Goal: Browse casually: Explore the website without a specific task or goal

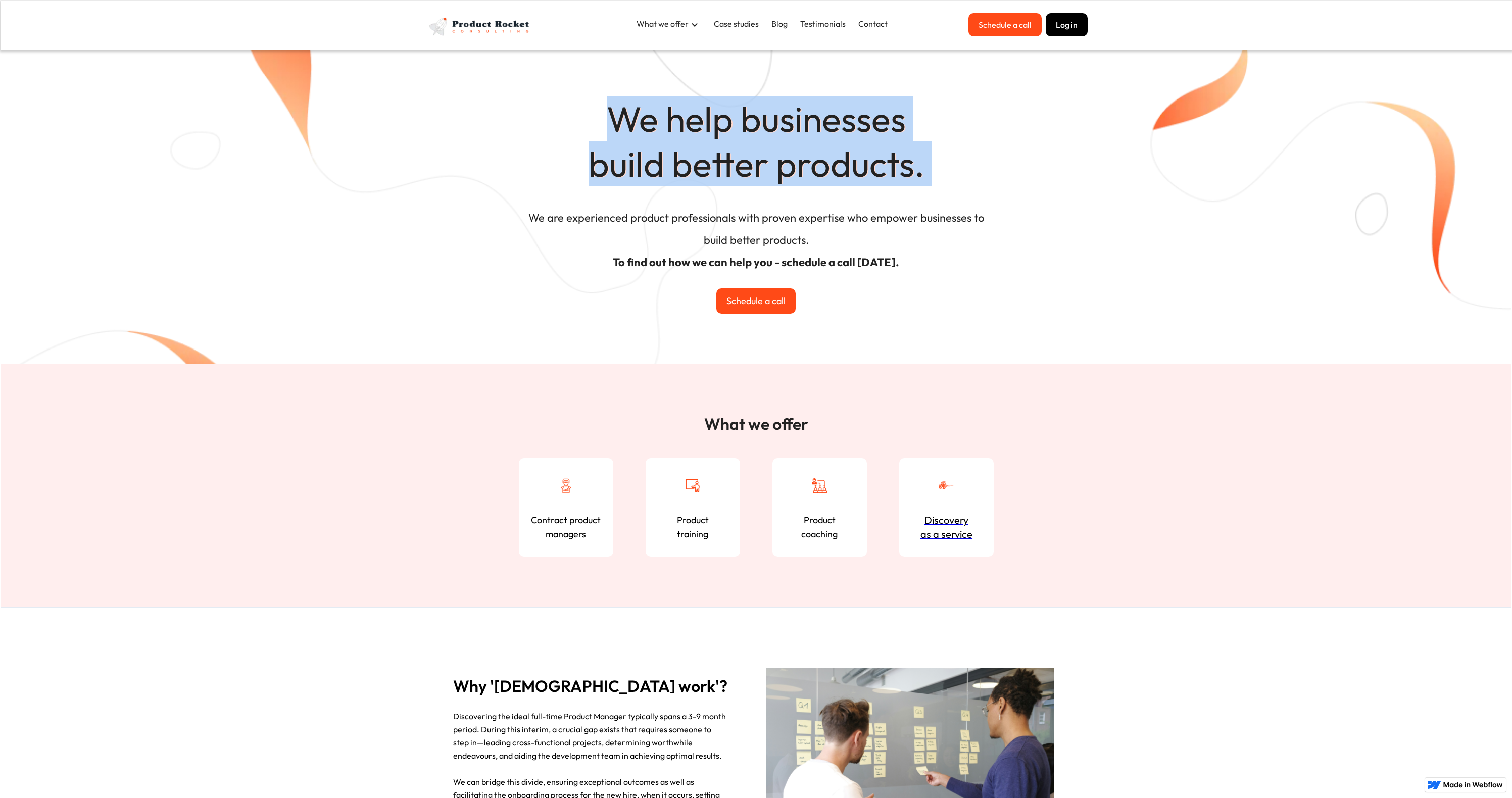
drag, startPoint x: 502, startPoint y: 119, endPoint x: 963, endPoint y: 204, distance: 468.8
click at [960, 202] on div "We help businesses build better products. We are experienced product profession…" at bounding box center [756, 183] width 1511 height 364
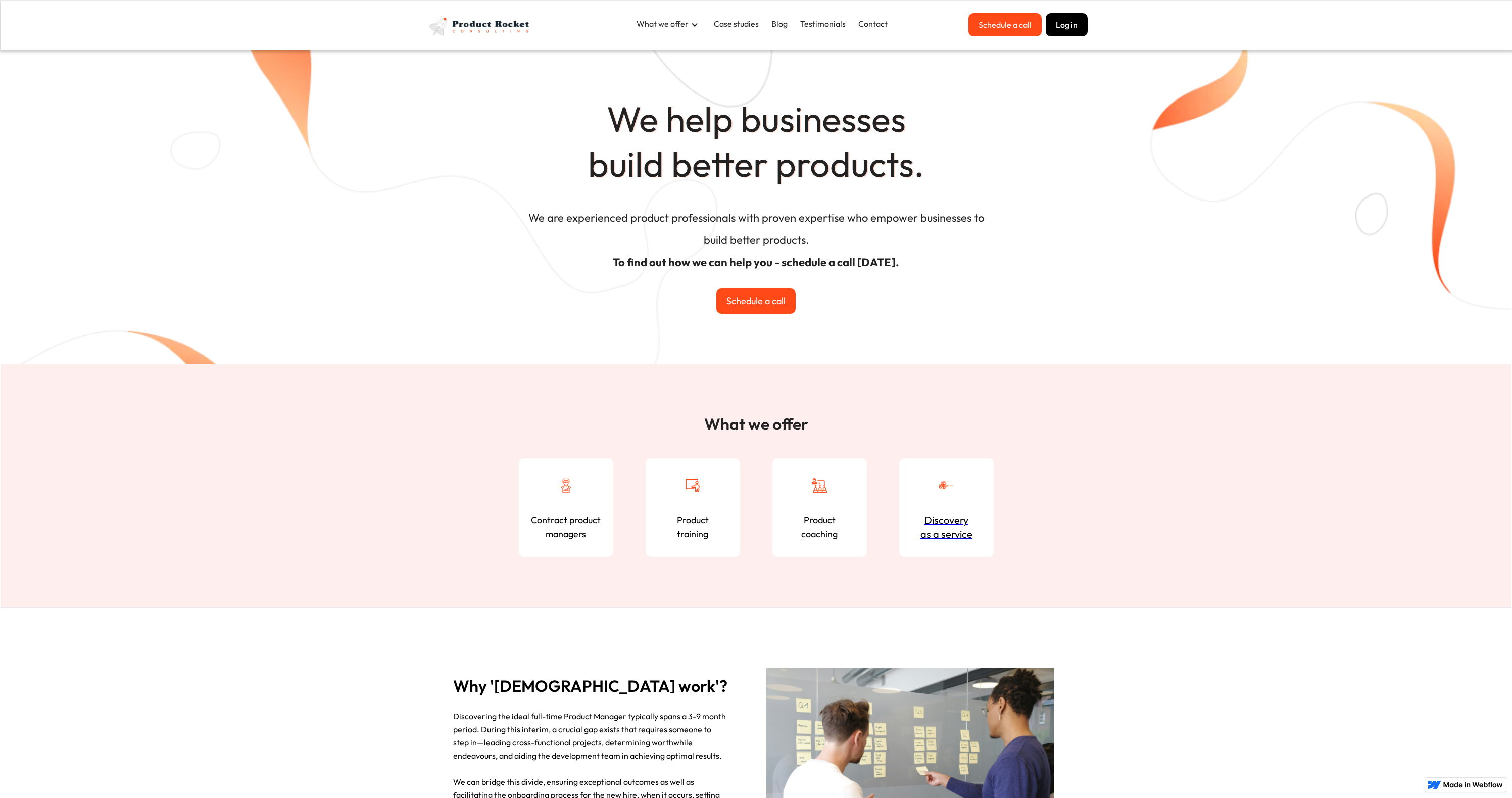
drag, startPoint x: 969, startPoint y: 210, endPoint x: 947, endPoint y: 267, distance: 61.1
click at [970, 213] on h4 "We are experienced product professionals with proven expertise who empower busi…" at bounding box center [755, 242] width 469 height 81
drag, startPoint x: 939, startPoint y: 270, endPoint x: 563, endPoint y: 165, distance: 390.4
click at [578, 171] on div "We help businesses build better products. We are experienced product profession…" at bounding box center [756, 183] width 1511 height 364
click at [551, 161] on h1 "We help businesses build better products." at bounding box center [756, 88] width 606 height 206
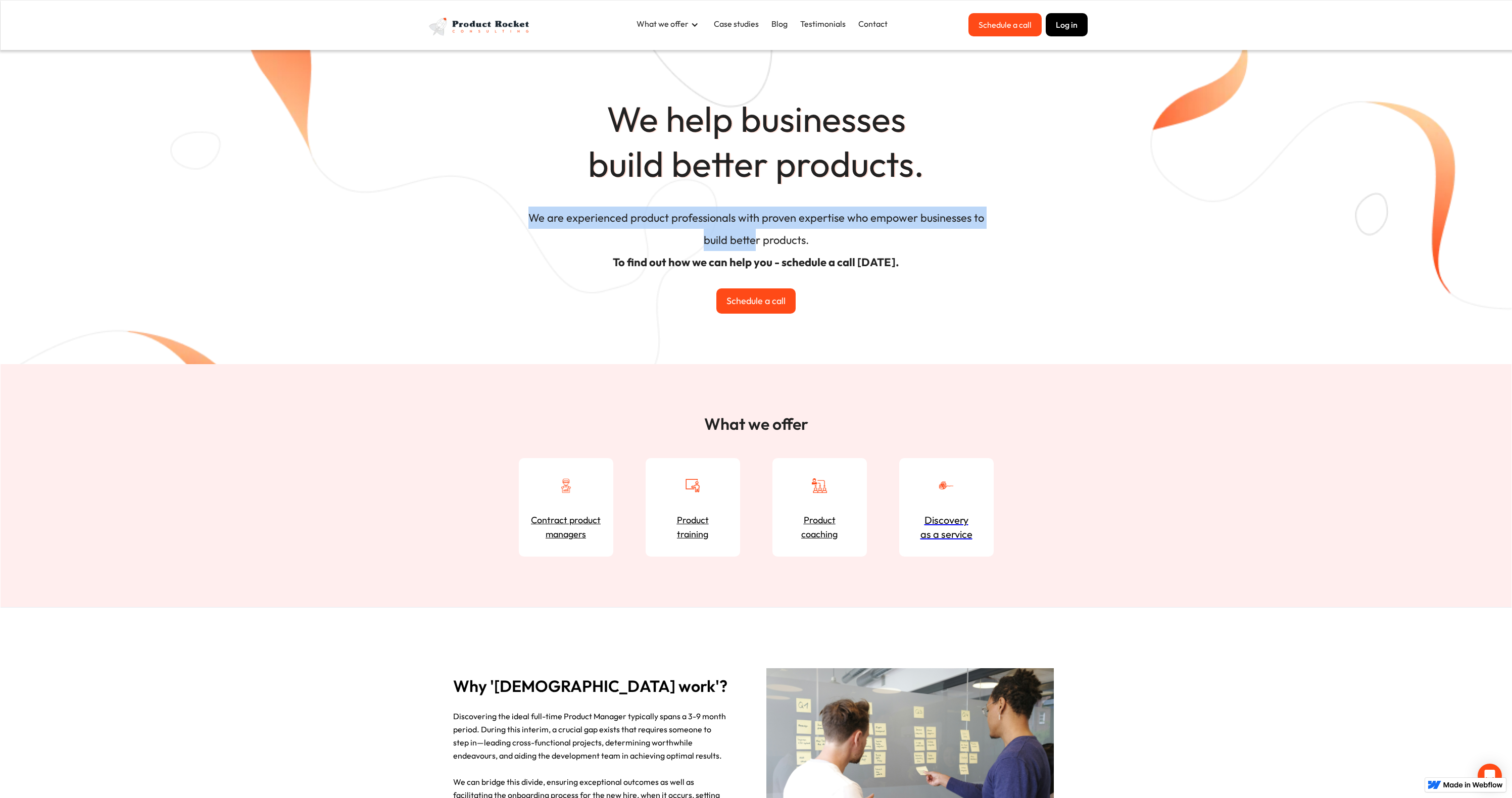
drag, startPoint x: 484, startPoint y: 210, endPoint x: 901, endPoint y: 243, distance: 418.3
click at [787, 237] on div "We help businesses build better products. We are experienced product profession…" at bounding box center [756, 183] width 1511 height 364
drag, startPoint x: 910, startPoint y: 244, endPoint x: 783, endPoint y: 108, distance: 186.1
click at [909, 244] on h4 "We are experienced product professionals with proven expertise who empower busi…" at bounding box center [755, 242] width 469 height 81
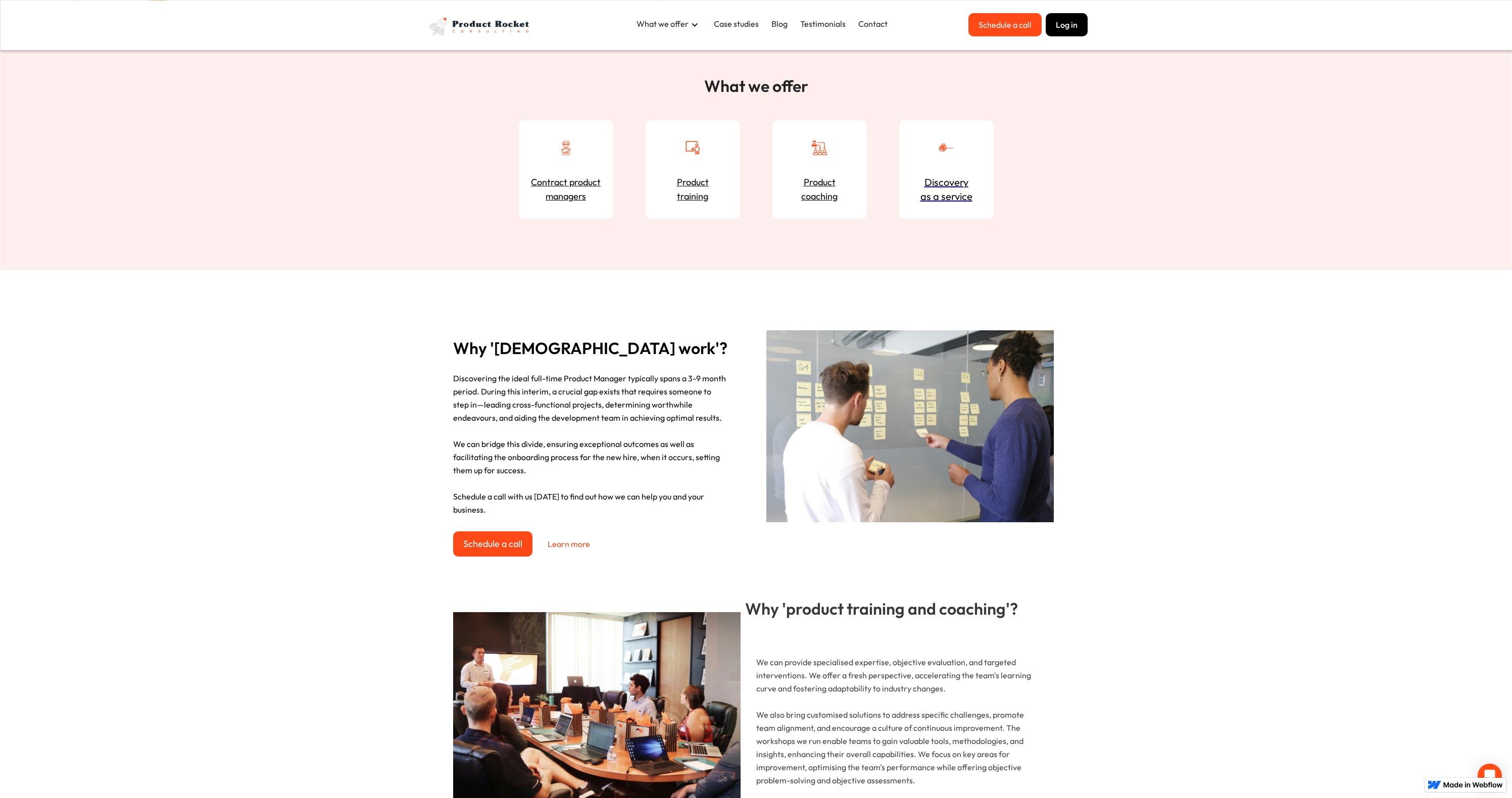
scroll to position [336, 0]
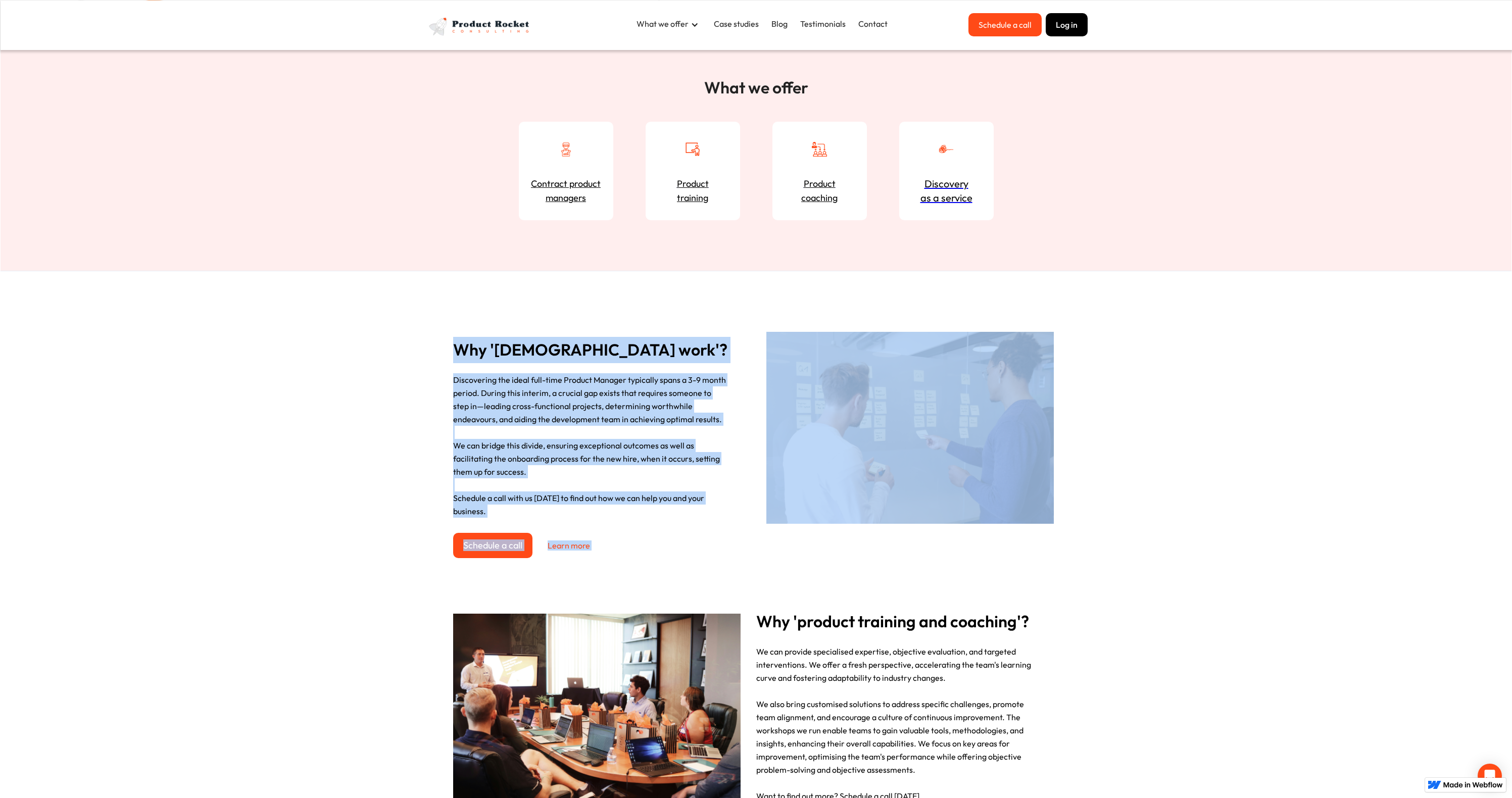
drag, startPoint x: 394, startPoint y: 319, endPoint x: 1184, endPoint y: 571, distance: 829.2
click at [1178, 569] on div "Why '[DEMOGRAPHIC_DATA] work'? Discovering the ideal full-time Product Manager …" at bounding box center [756, 718] width 1511 height 893
click at [1195, 574] on div "Why '[DEMOGRAPHIC_DATA] work'? Discovering the ideal full-time Product Manager …" at bounding box center [756, 718] width 1511 height 893
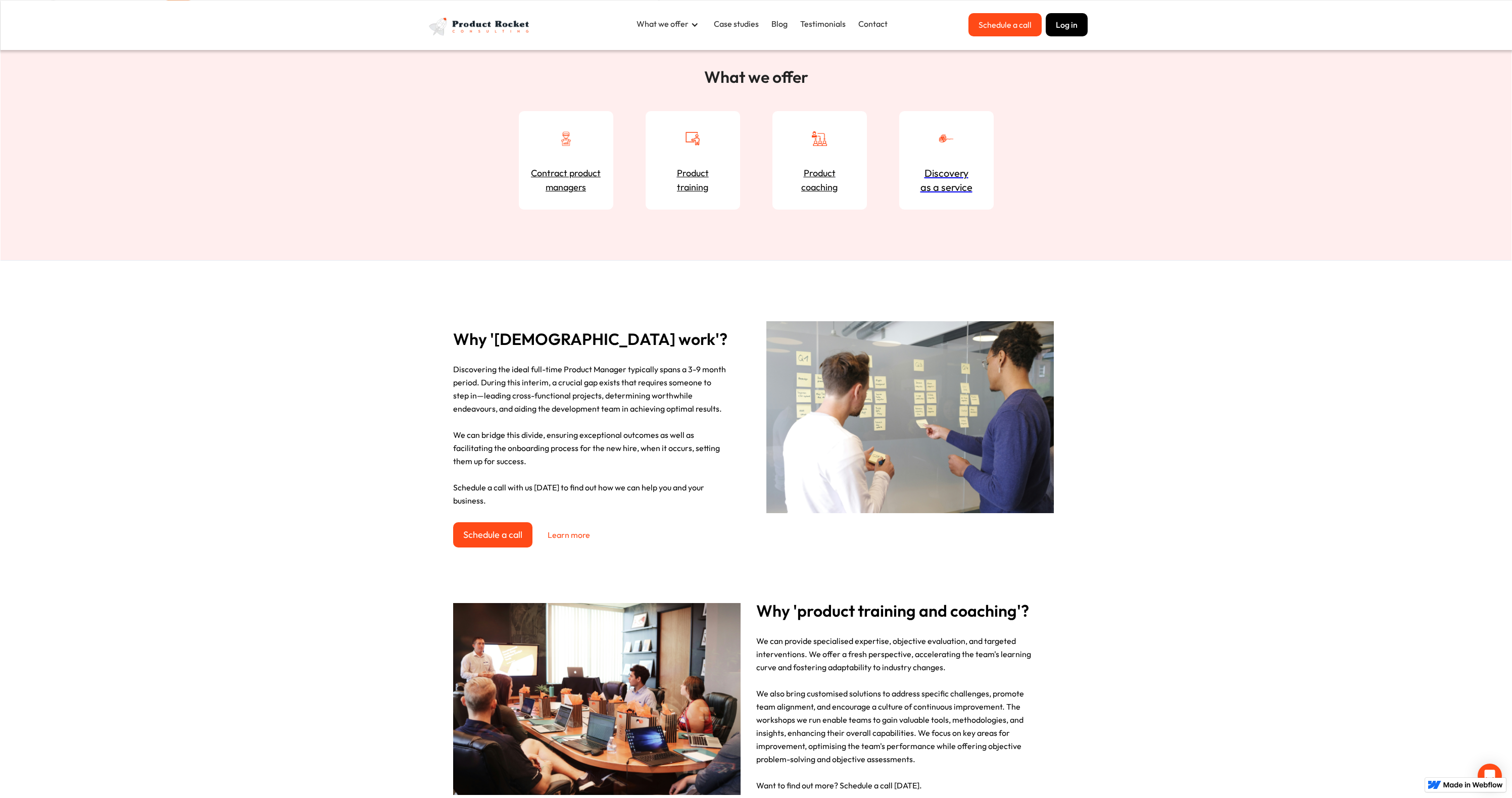
scroll to position [356, 0]
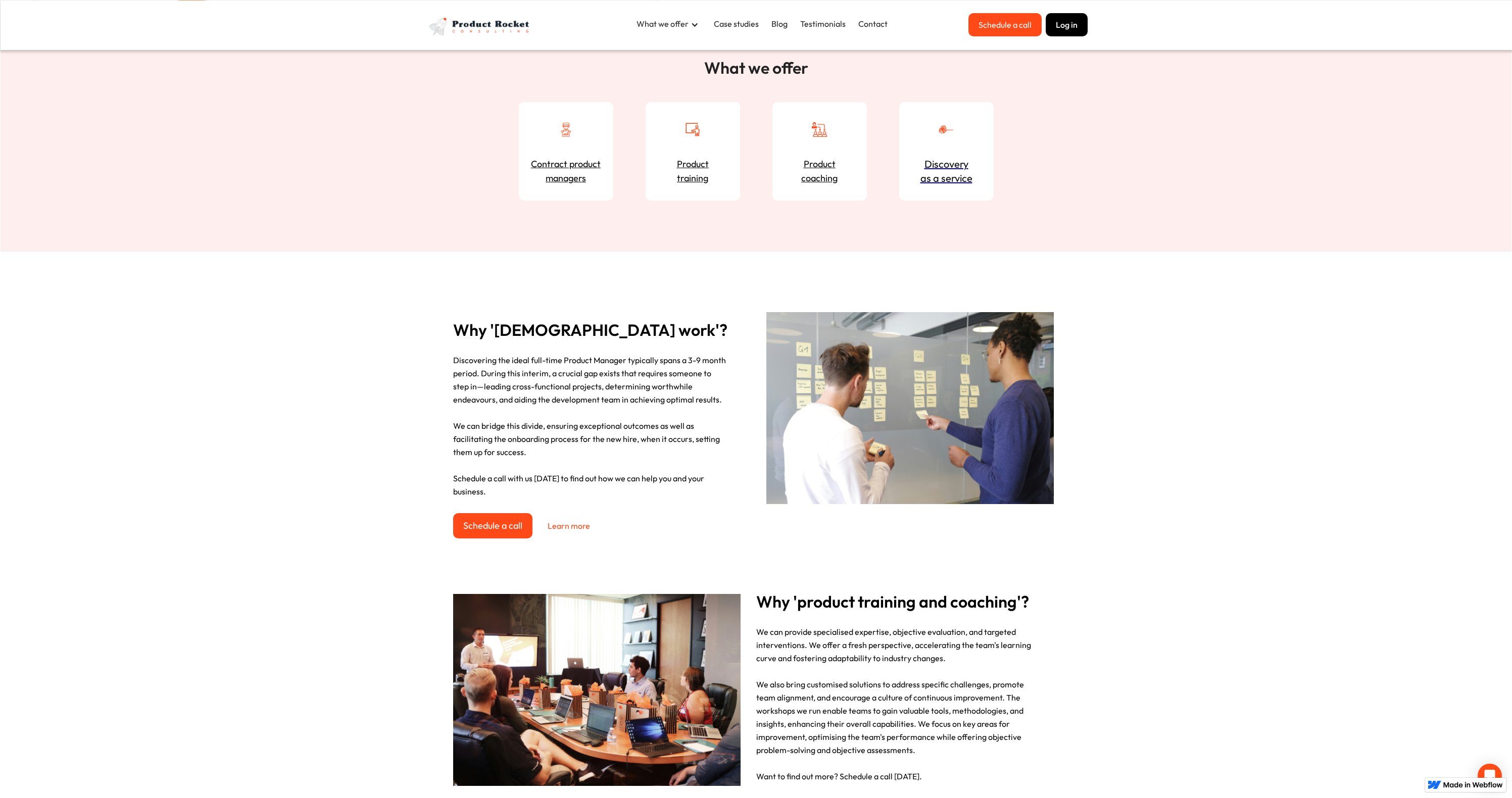
drag, startPoint x: 420, startPoint y: 327, endPoint x: 625, endPoint y: 429, distance: 229.0
click at [577, 401] on div "Why '[DEMOGRAPHIC_DATA] work'? Discovering the ideal full-time Product Manager …" at bounding box center [756, 699] width 1511 height 893
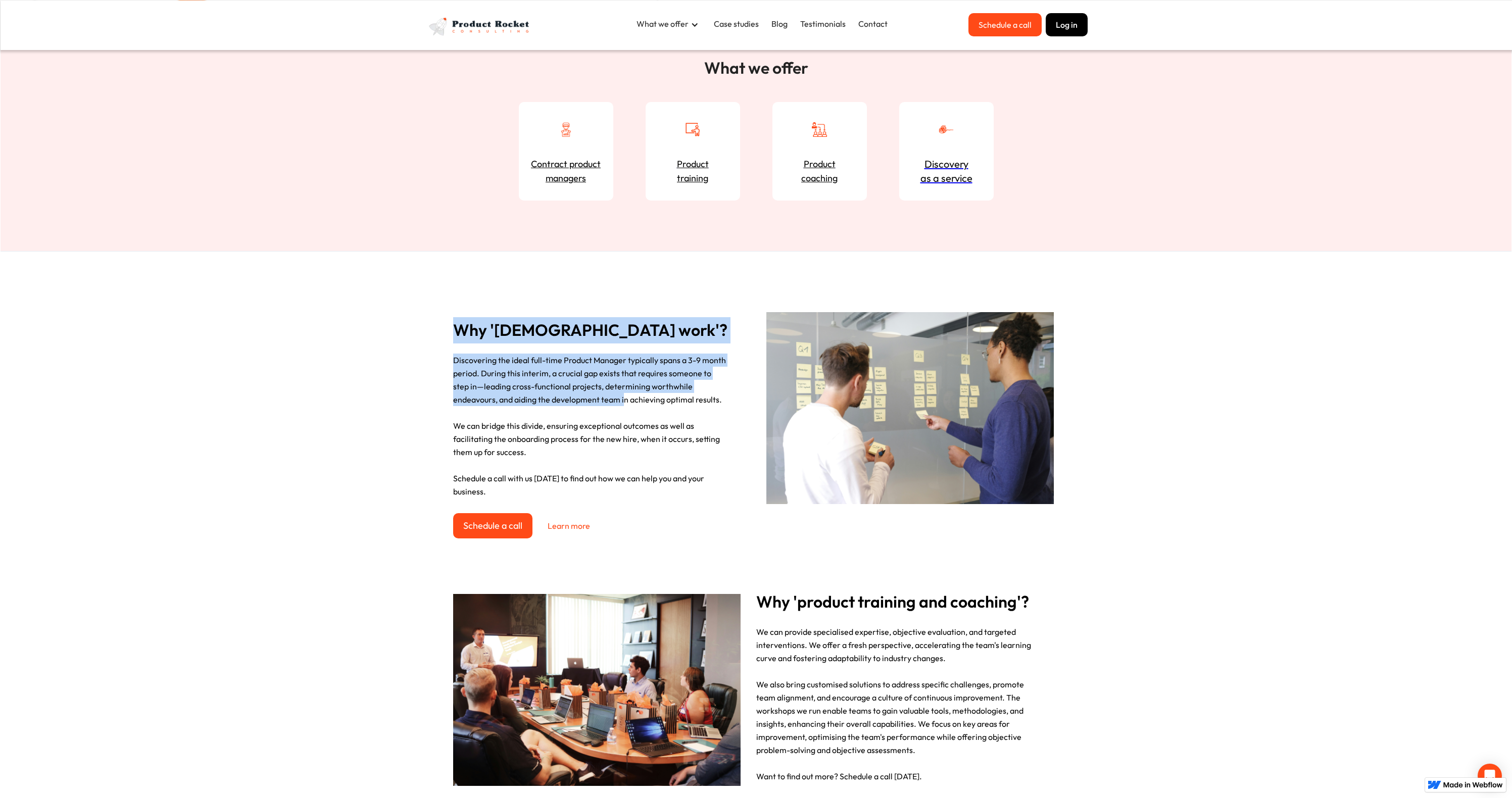
scroll to position [724, 0]
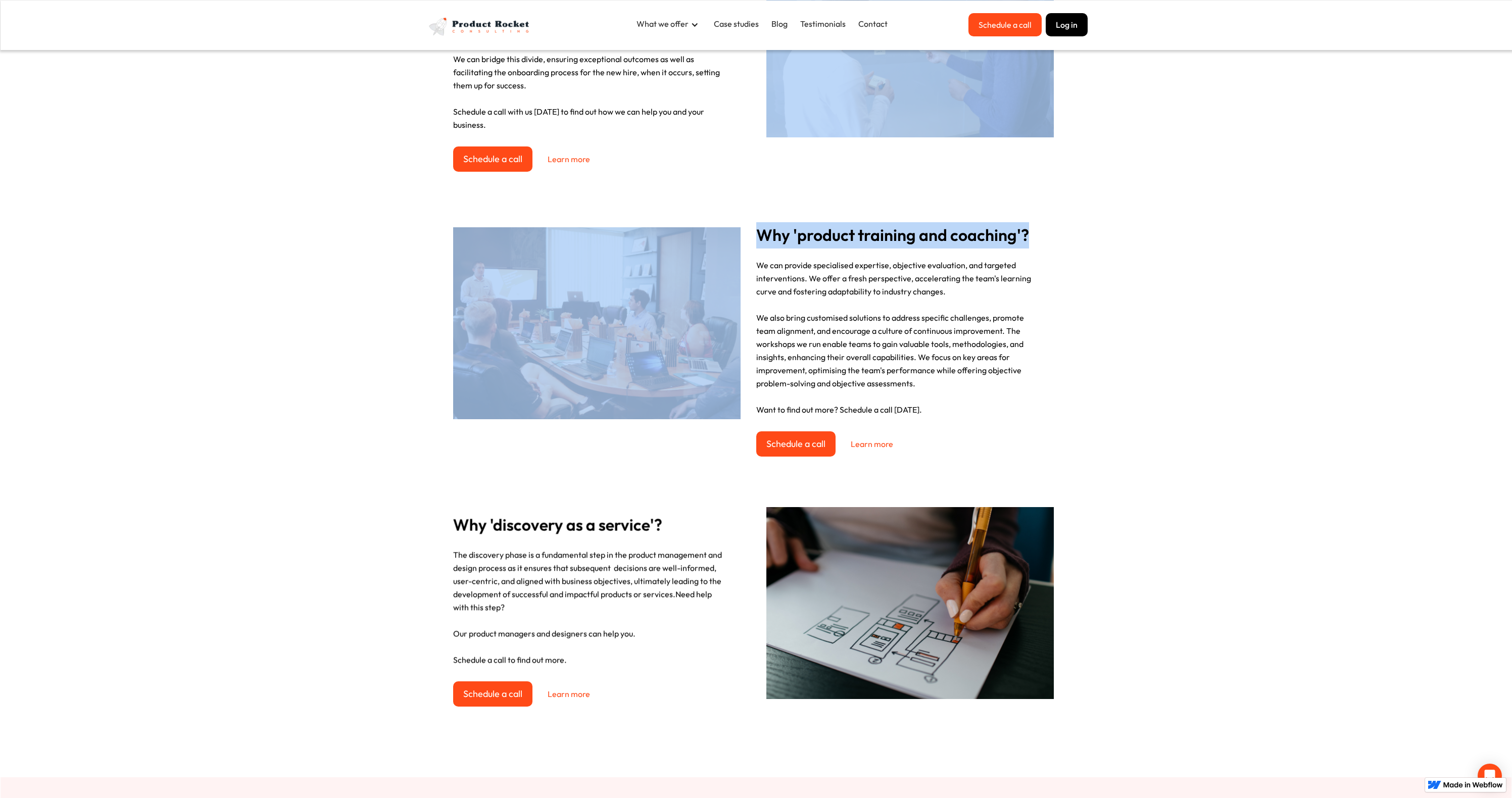
drag, startPoint x: 473, startPoint y: 183, endPoint x: 1062, endPoint y: 467, distance: 653.9
click at [1062, 467] on div "Why '[DEMOGRAPHIC_DATA] work'? Discovering the ideal full-time Product Manager …" at bounding box center [756, 332] width 1511 height 893
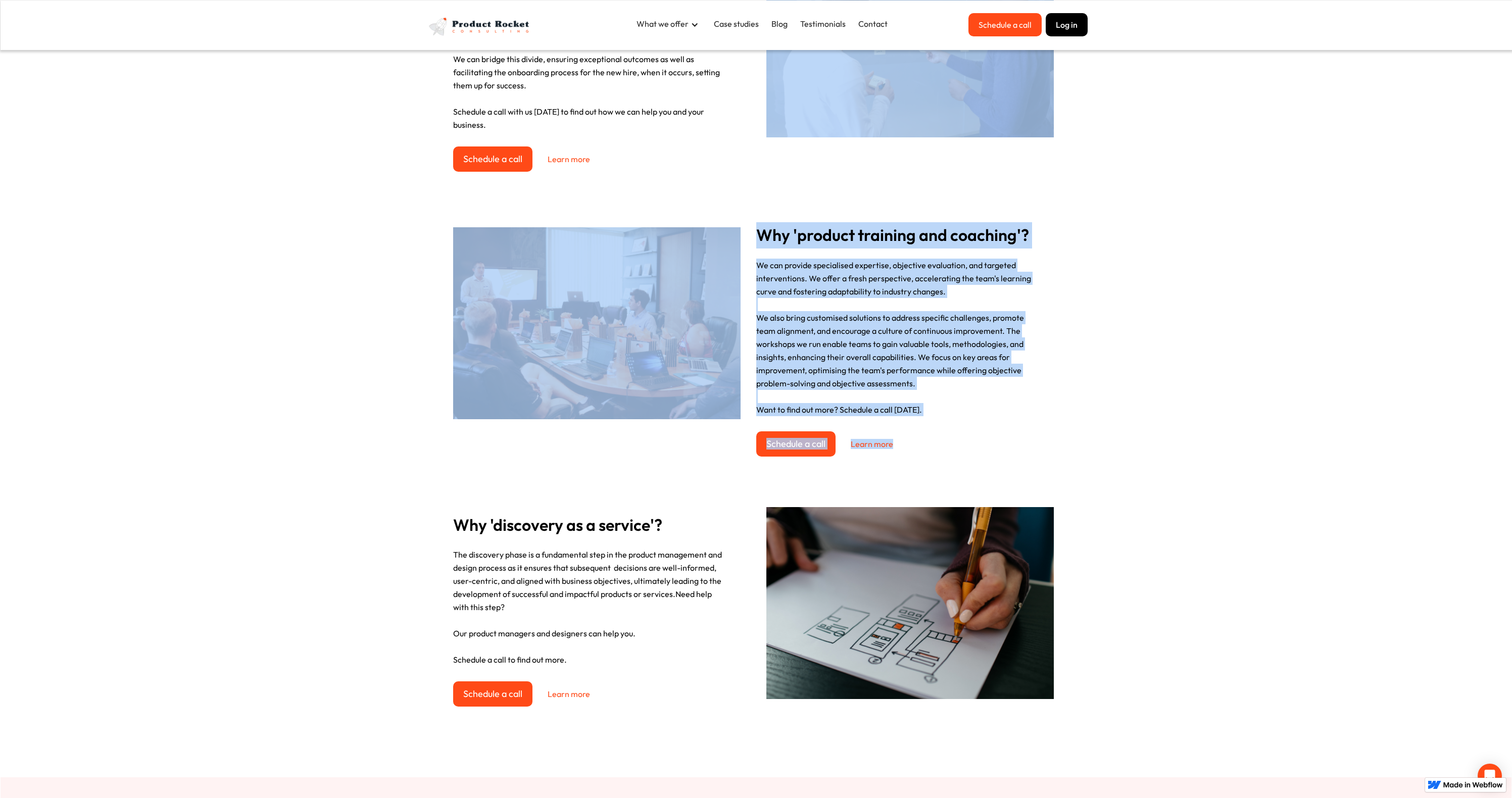
click at [1062, 467] on div "Why '[DEMOGRAPHIC_DATA] work'? Discovering the ideal full-time Product Manager …" at bounding box center [756, 332] width 1511 height 893
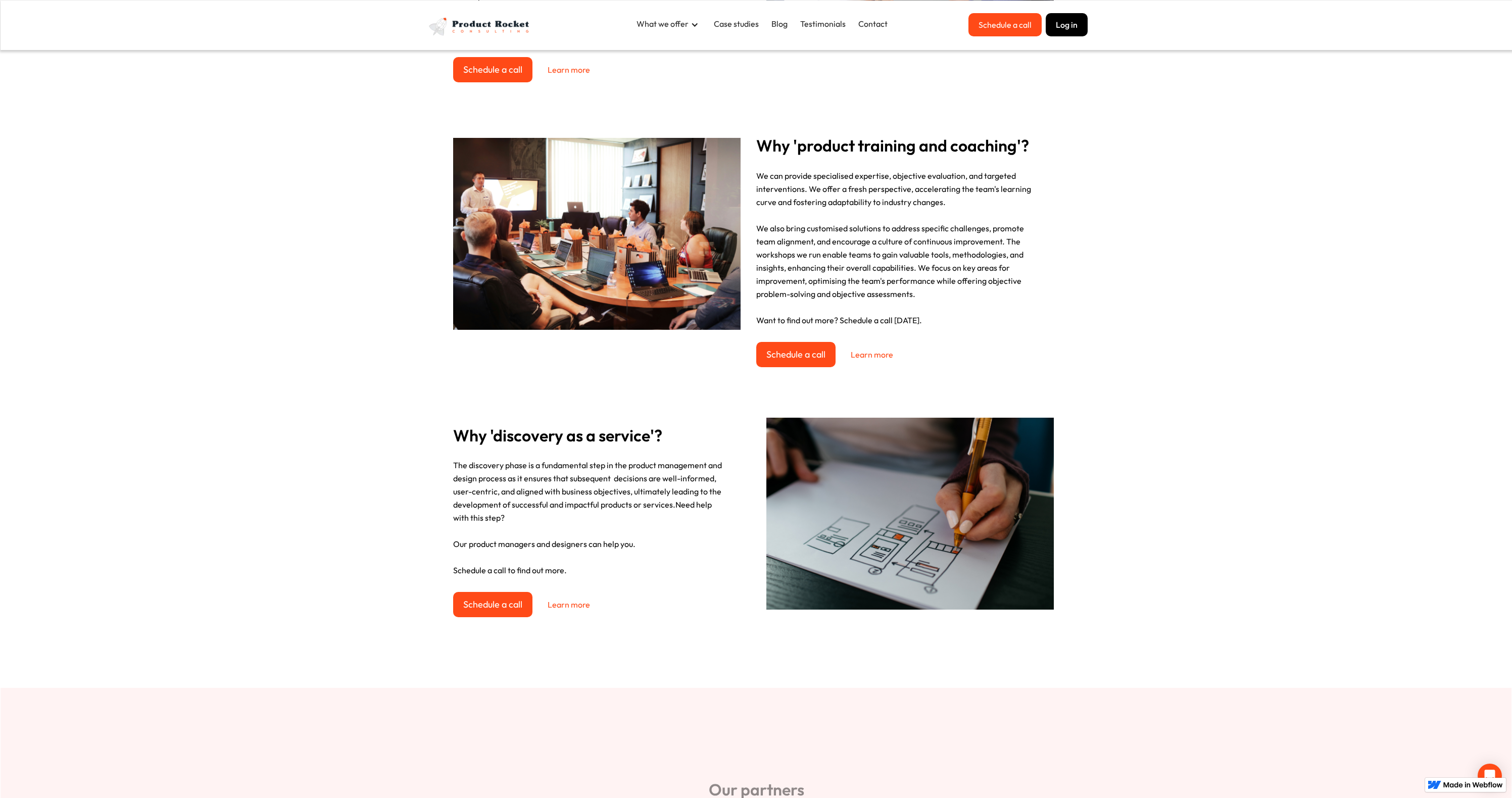
scroll to position [812, 0]
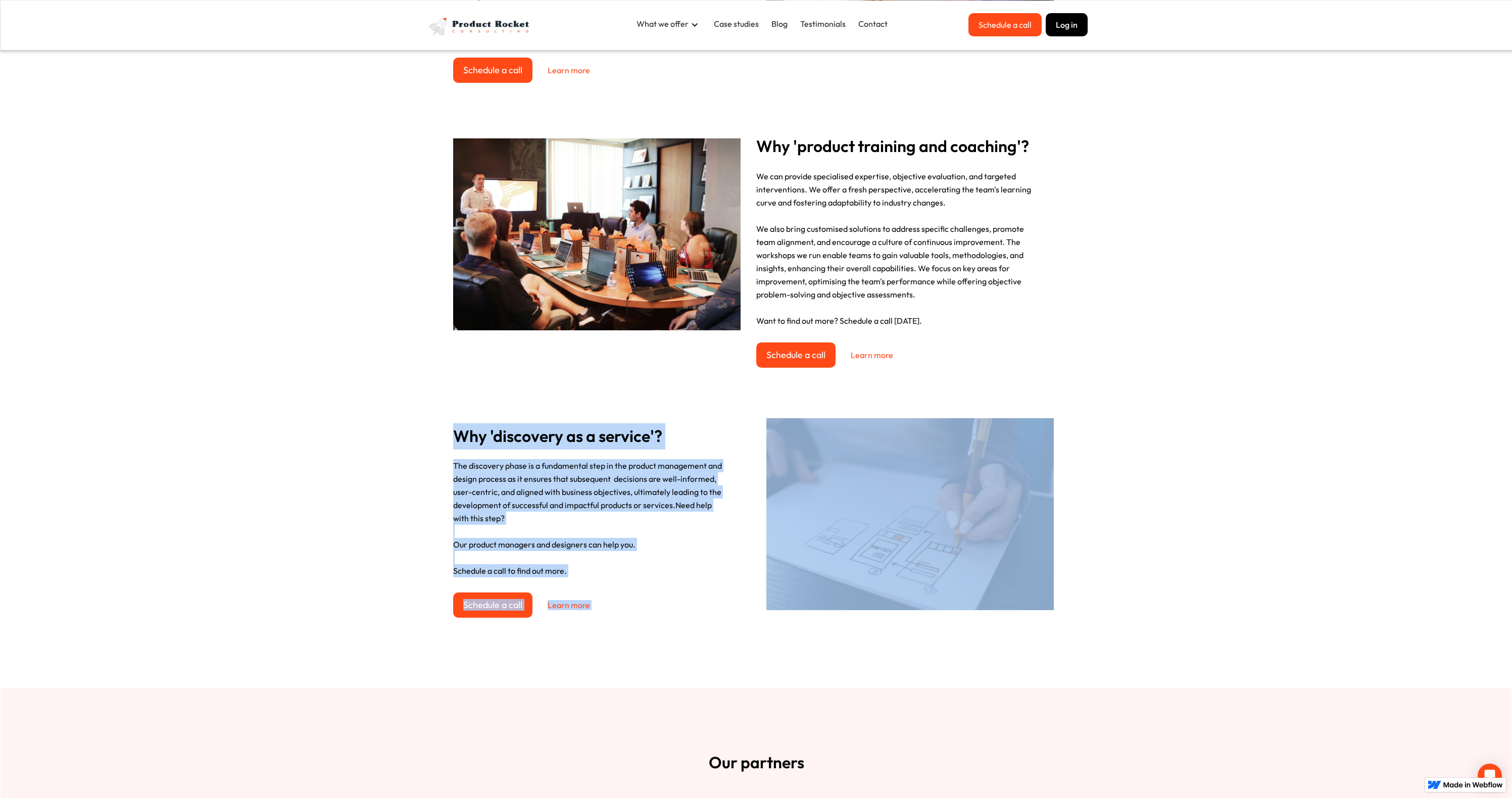
drag, startPoint x: 328, startPoint y: 392, endPoint x: 716, endPoint y: 646, distance: 463.7
click at [716, 644] on div "Why '[DEMOGRAPHIC_DATA] work'? Discovering the ideal full-time Product Manager …" at bounding box center [756, 242] width 1511 height 893
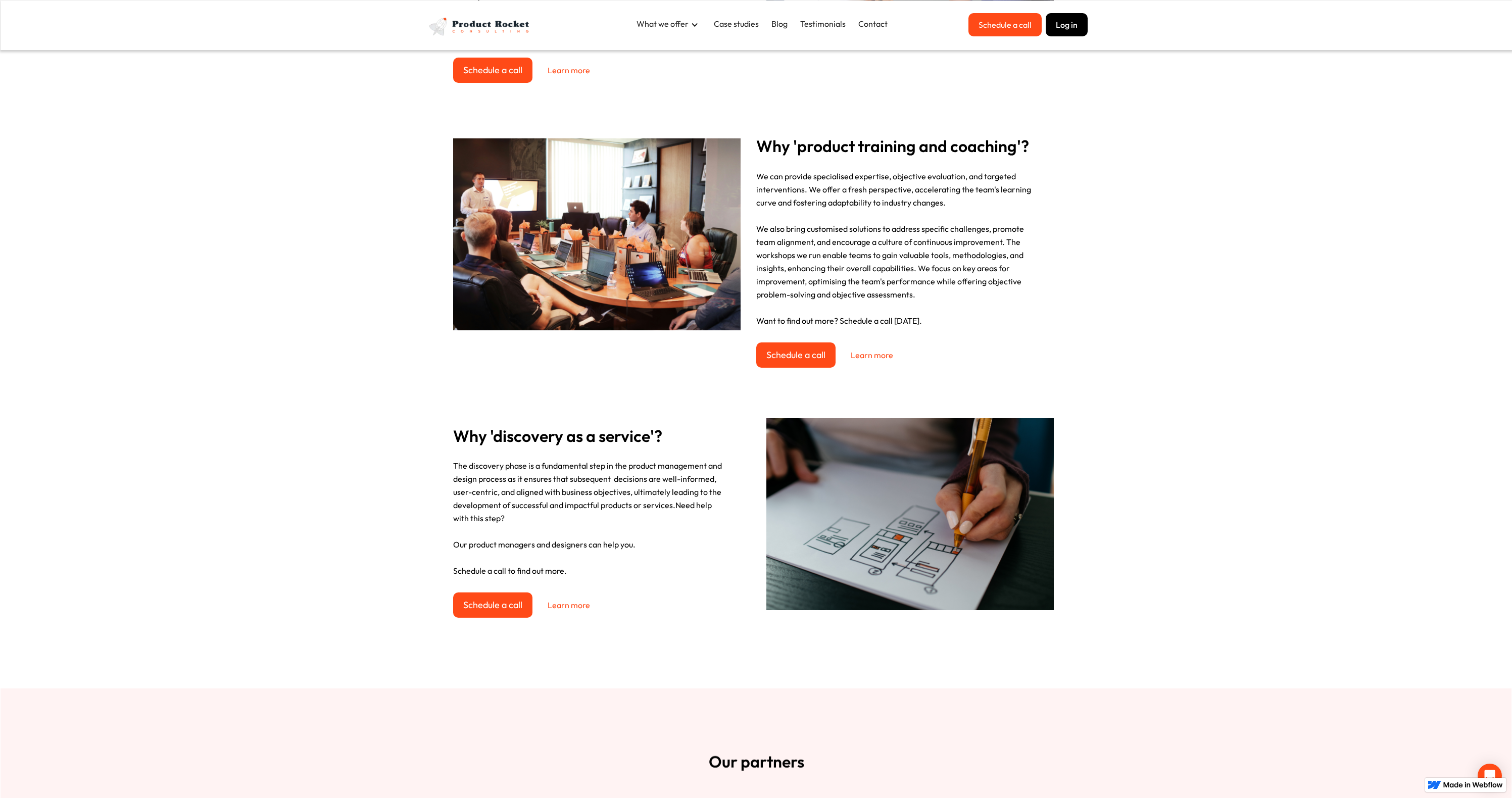
drag, startPoint x: 716, startPoint y: 646, endPoint x: 541, endPoint y: 583, distance: 186.0
click at [714, 648] on div "Why '[DEMOGRAPHIC_DATA] work'? Discovering the ideal full-time Product Manager …" at bounding box center [756, 242] width 1511 height 893
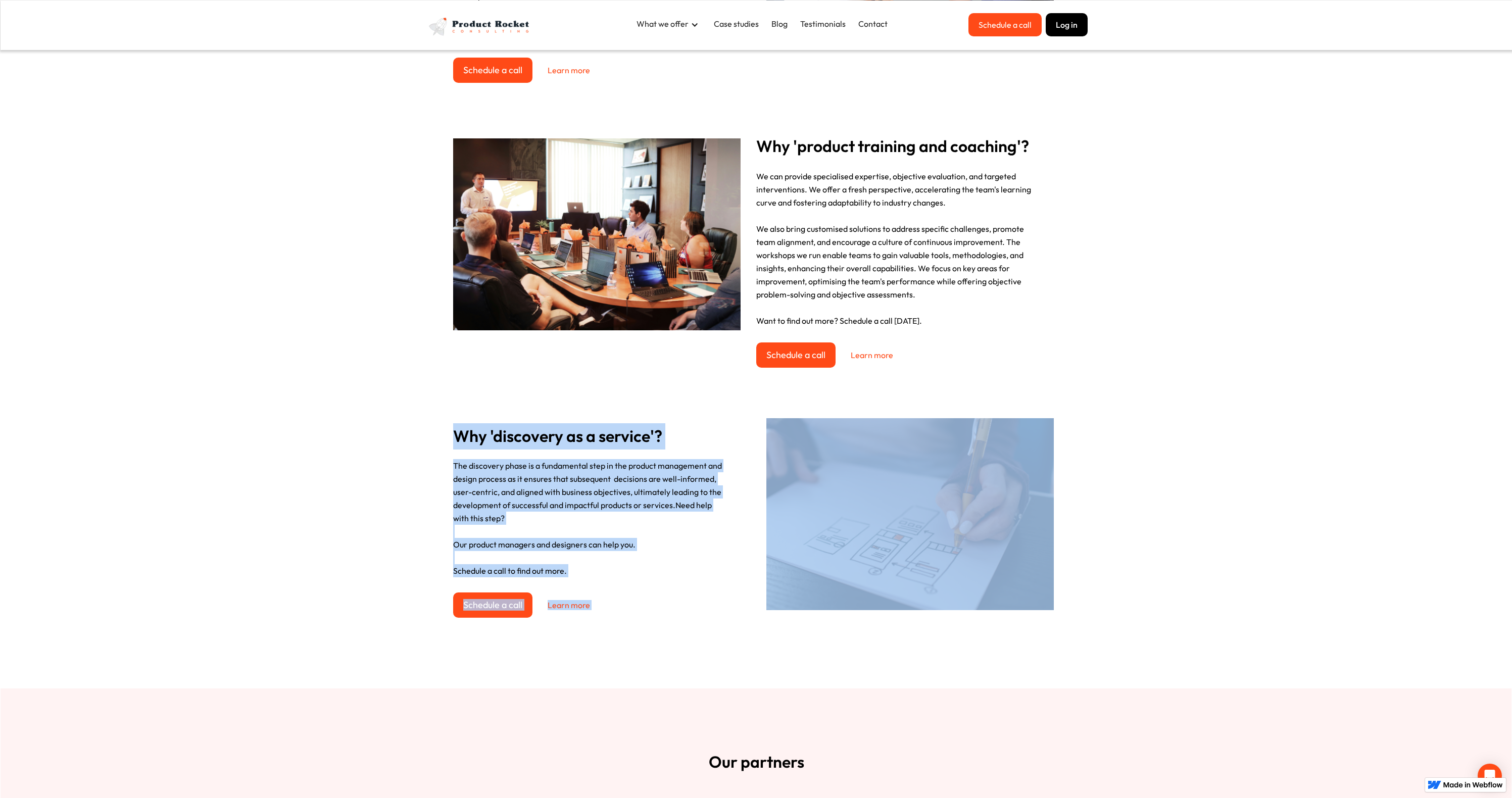
drag, startPoint x: 541, startPoint y: 583, endPoint x: 368, endPoint y: 419, distance: 238.4
click at [338, 409] on div "Why '[DEMOGRAPHIC_DATA] work'? Discovering the ideal full-time Product Manager …" at bounding box center [756, 242] width 1511 height 893
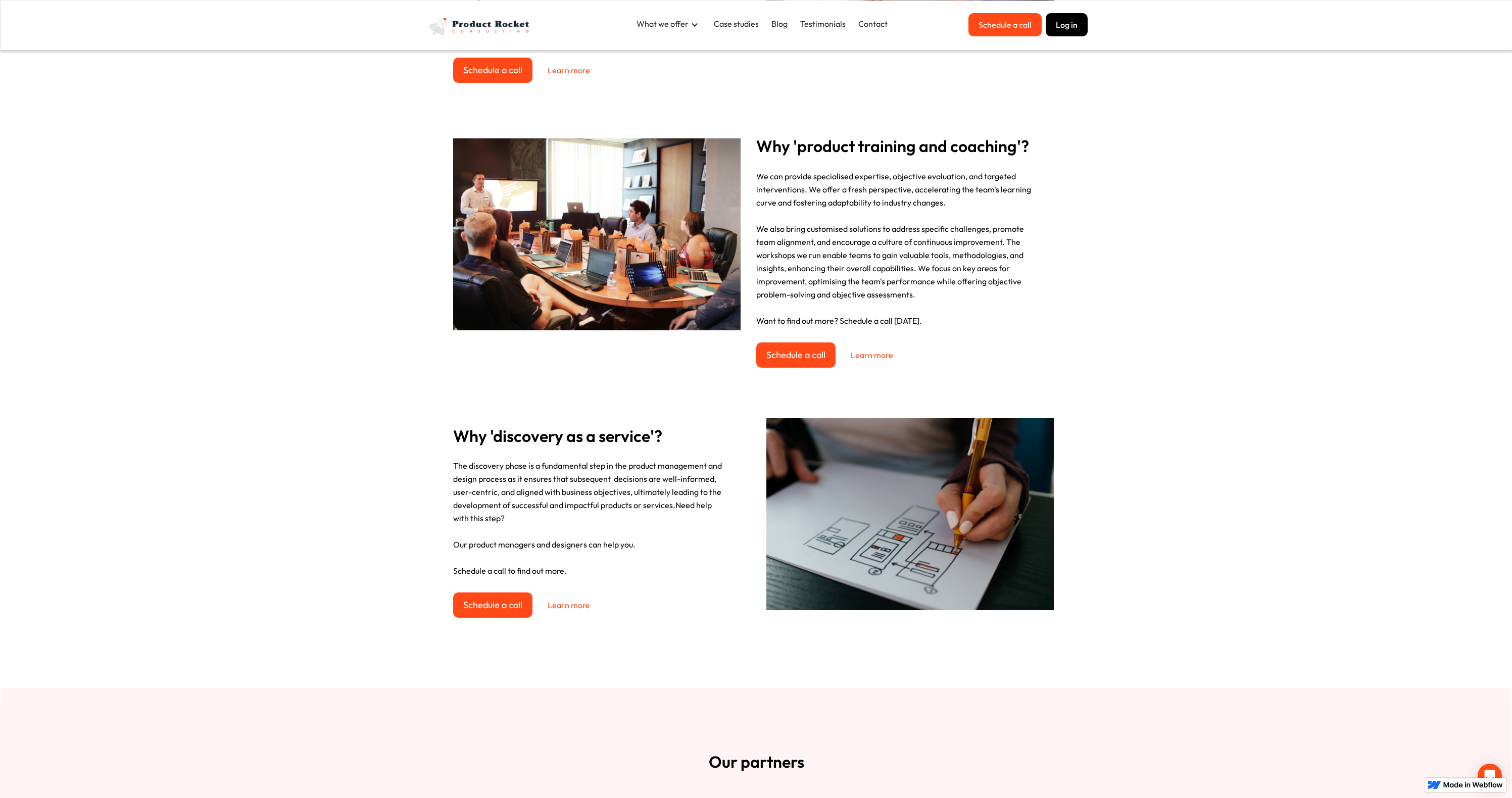
click at [368, 419] on div "Why '[DEMOGRAPHIC_DATA] work'? Discovering the ideal full-time Product Manager …" at bounding box center [756, 242] width 1511 height 893
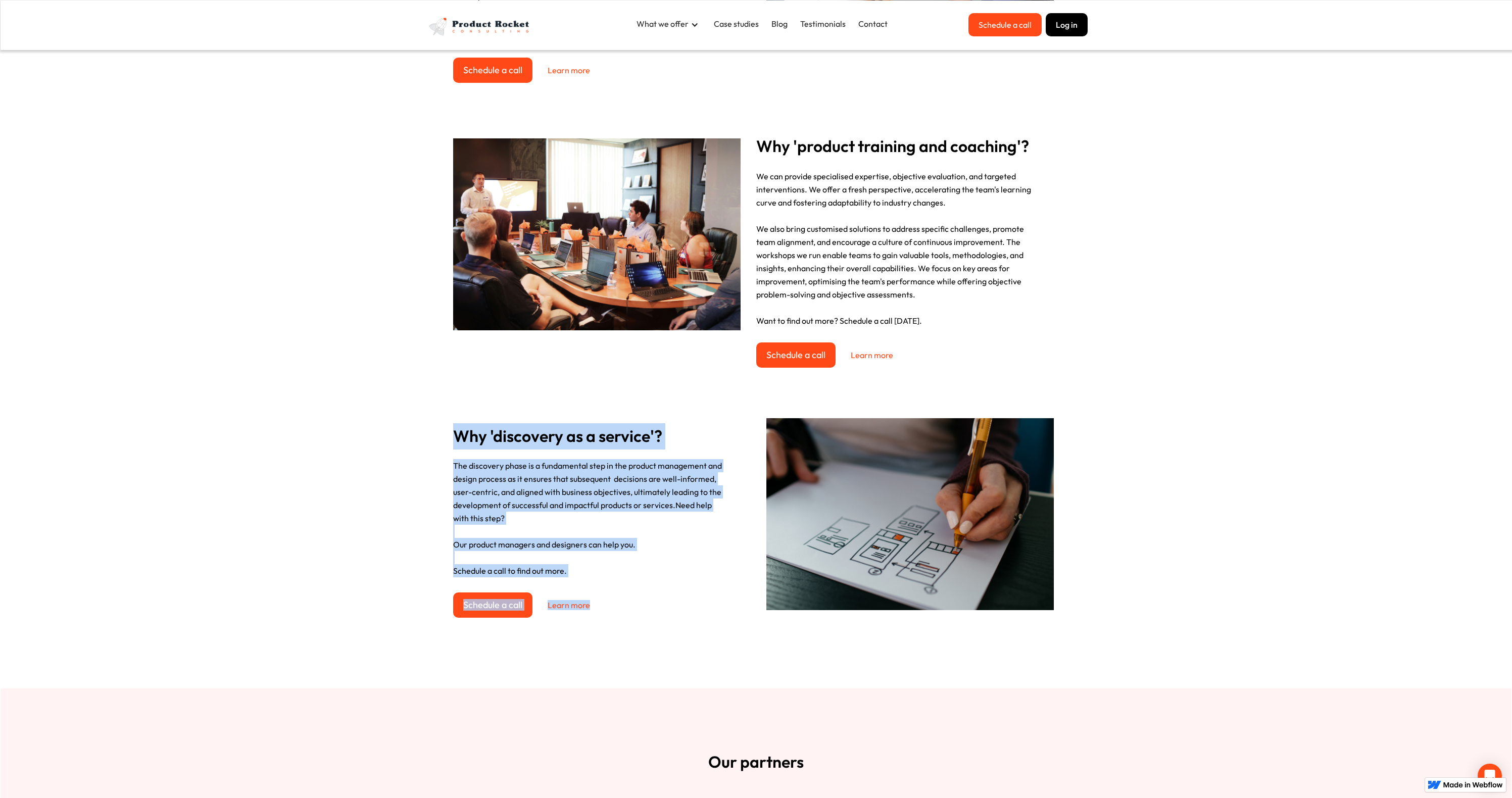
drag, startPoint x: 474, startPoint y: 441, endPoint x: 620, endPoint y: 613, distance: 225.6
click at [620, 613] on div "Why '[DEMOGRAPHIC_DATA] work'? Discovering the ideal full-time Product Manager …" at bounding box center [756, 242] width 1511 height 893
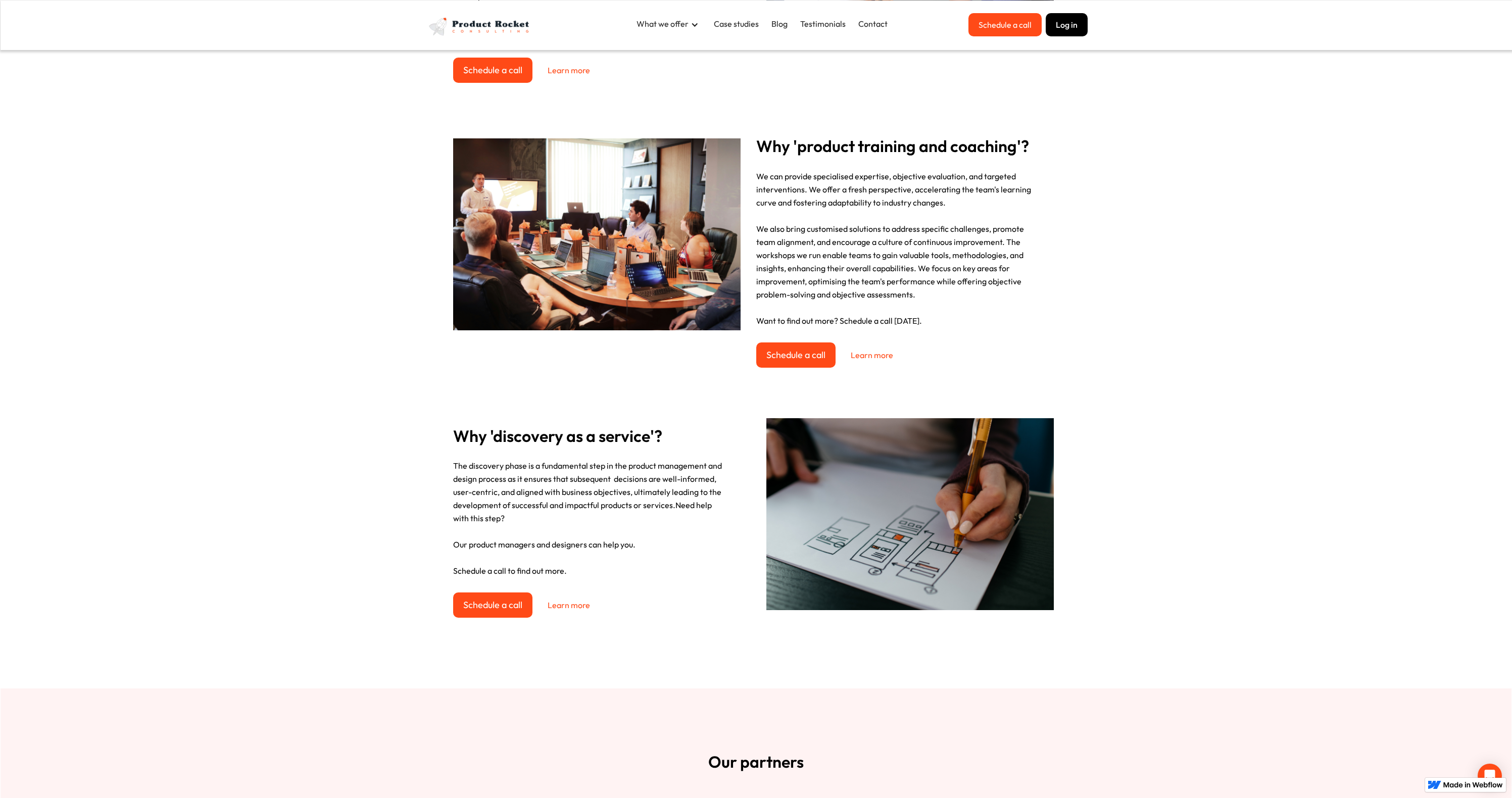
click at [620, 614] on div "Schedule a call Learn more" at bounding box center [602, 539] width 298 height 159
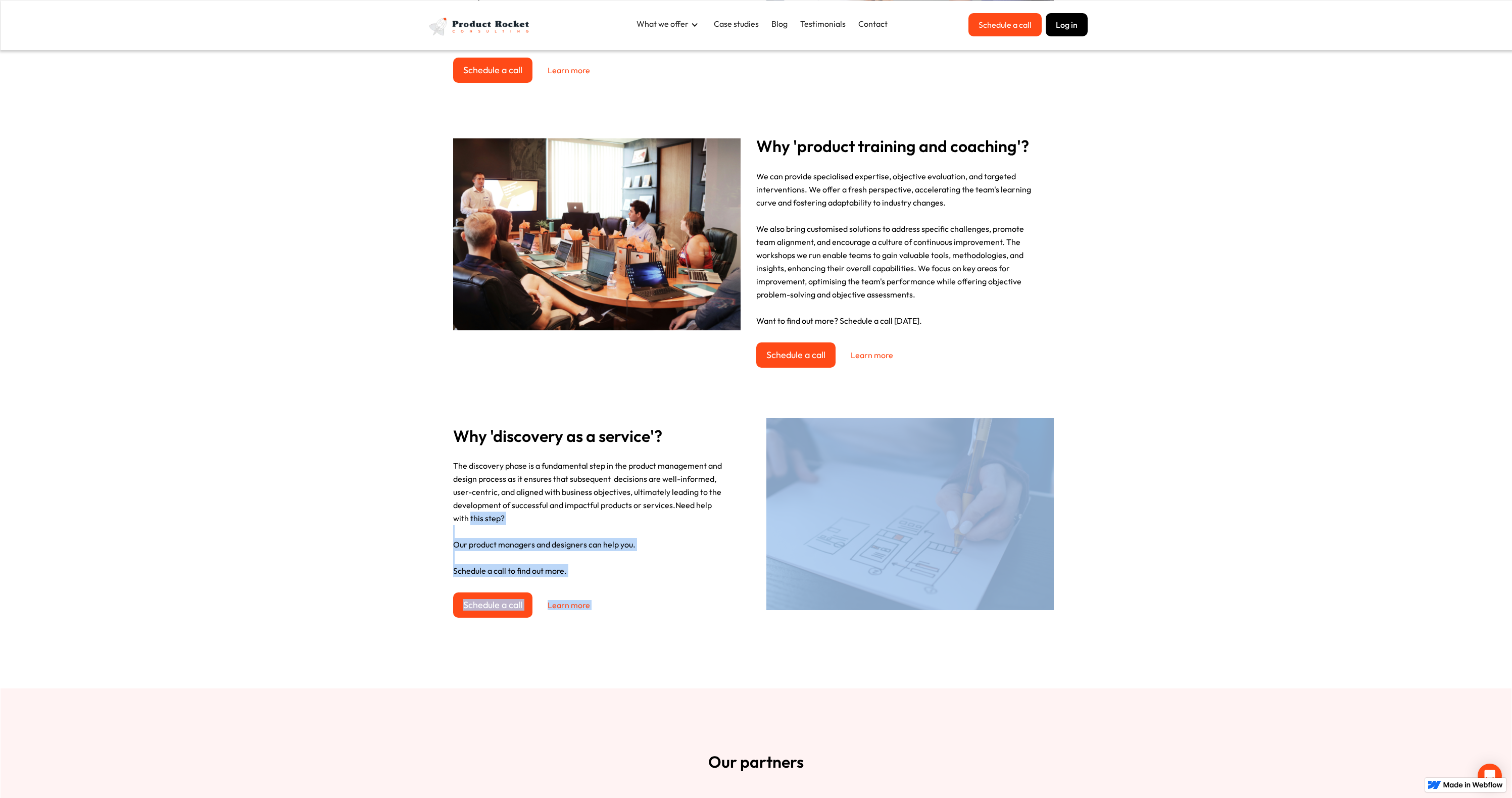
drag, startPoint x: 547, startPoint y: 583, endPoint x: 358, endPoint y: 431, distance: 242.5
click at [435, 477] on div "Why '[DEMOGRAPHIC_DATA] work'? Discovering the ideal full-time Product Manager …" at bounding box center [756, 242] width 1511 height 893
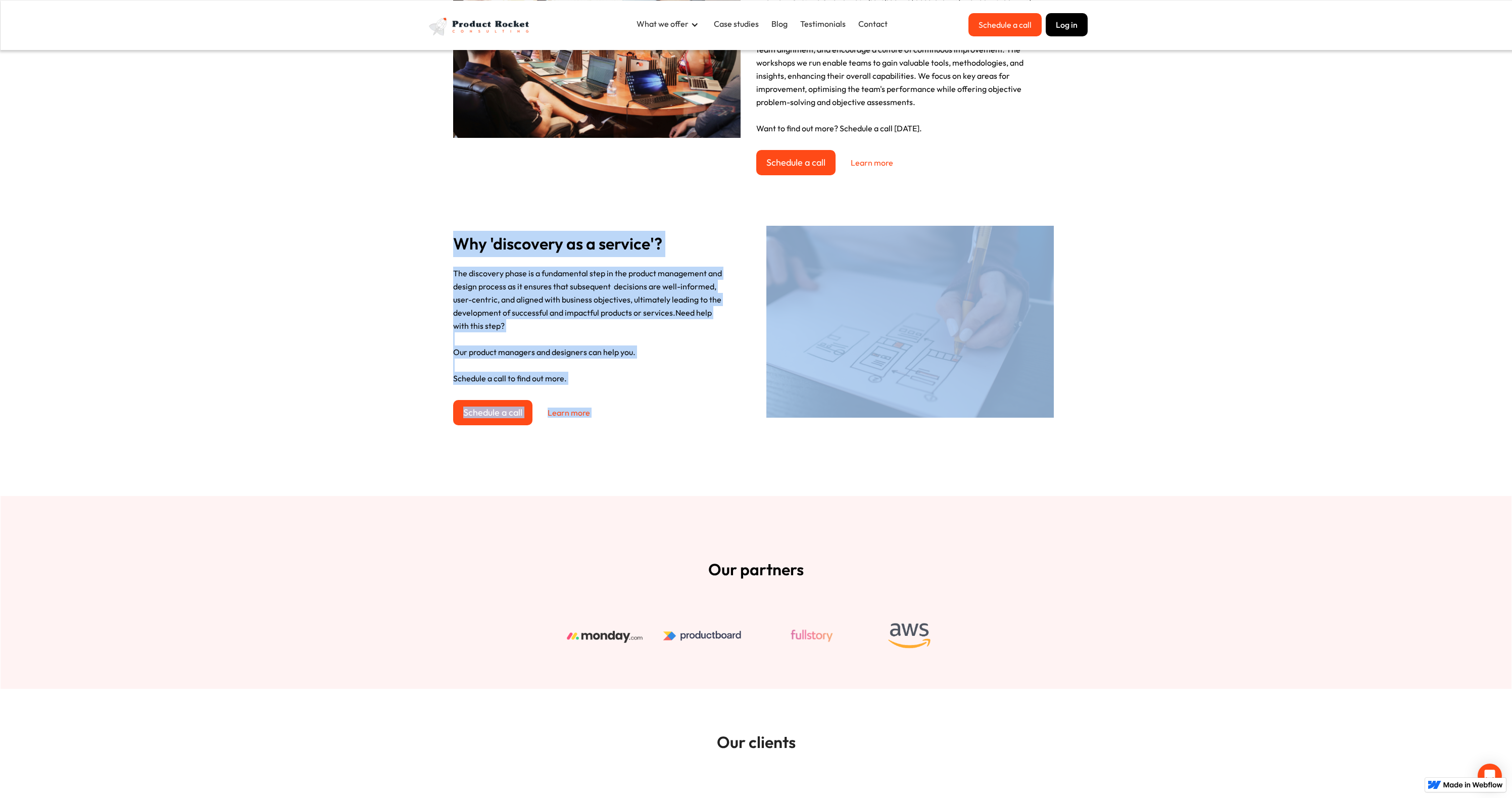
scroll to position [1116, 0]
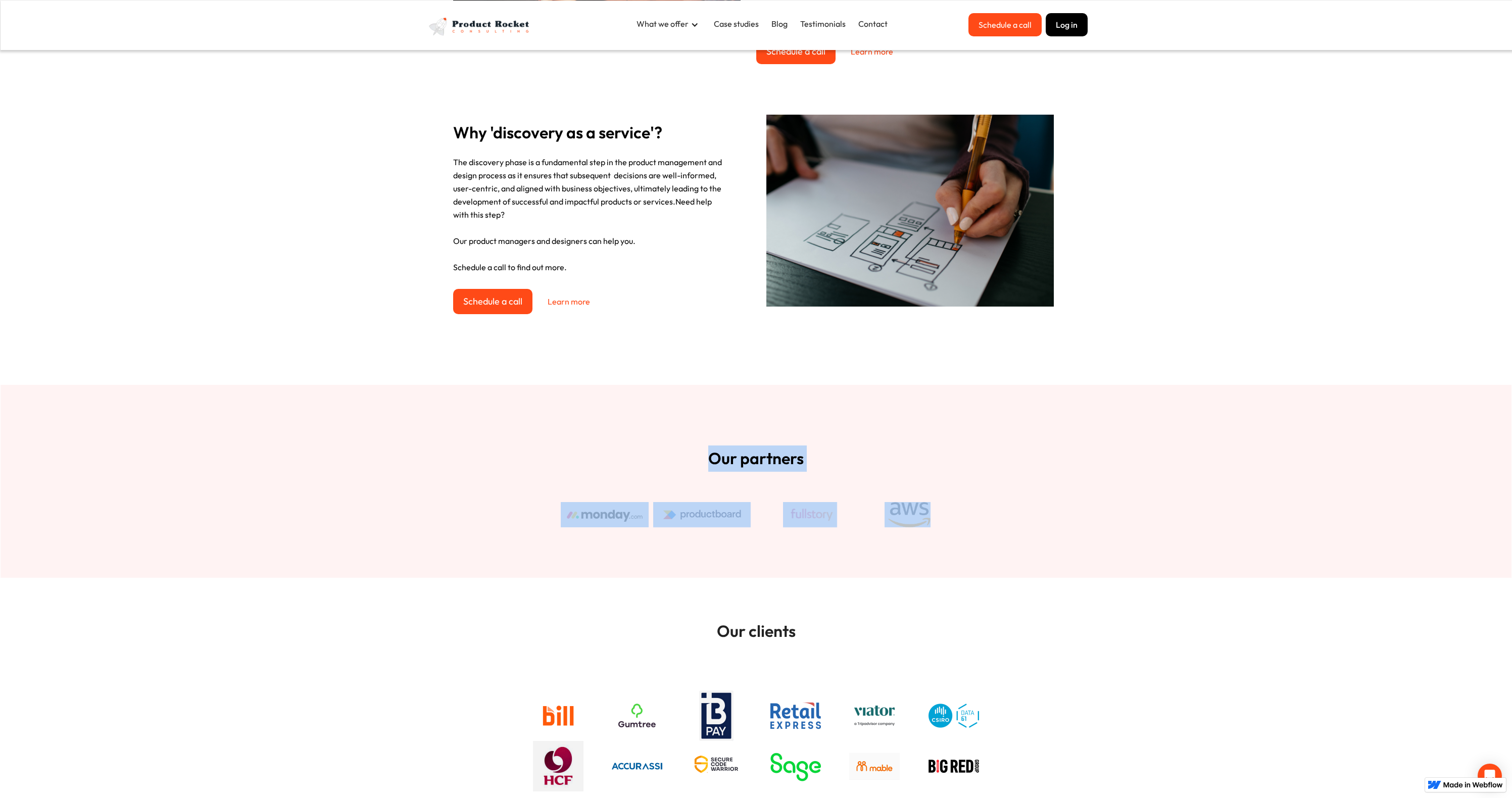
drag, startPoint x: 670, startPoint y: 437, endPoint x: 1022, endPoint y: 533, distance: 364.9
click at [1004, 526] on div "Our partners" at bounding box center [756, 481] width 1511 height 193
click at [1022, 533] on div "Our partners" at bounding box center [756, 481] width 1511 height 193
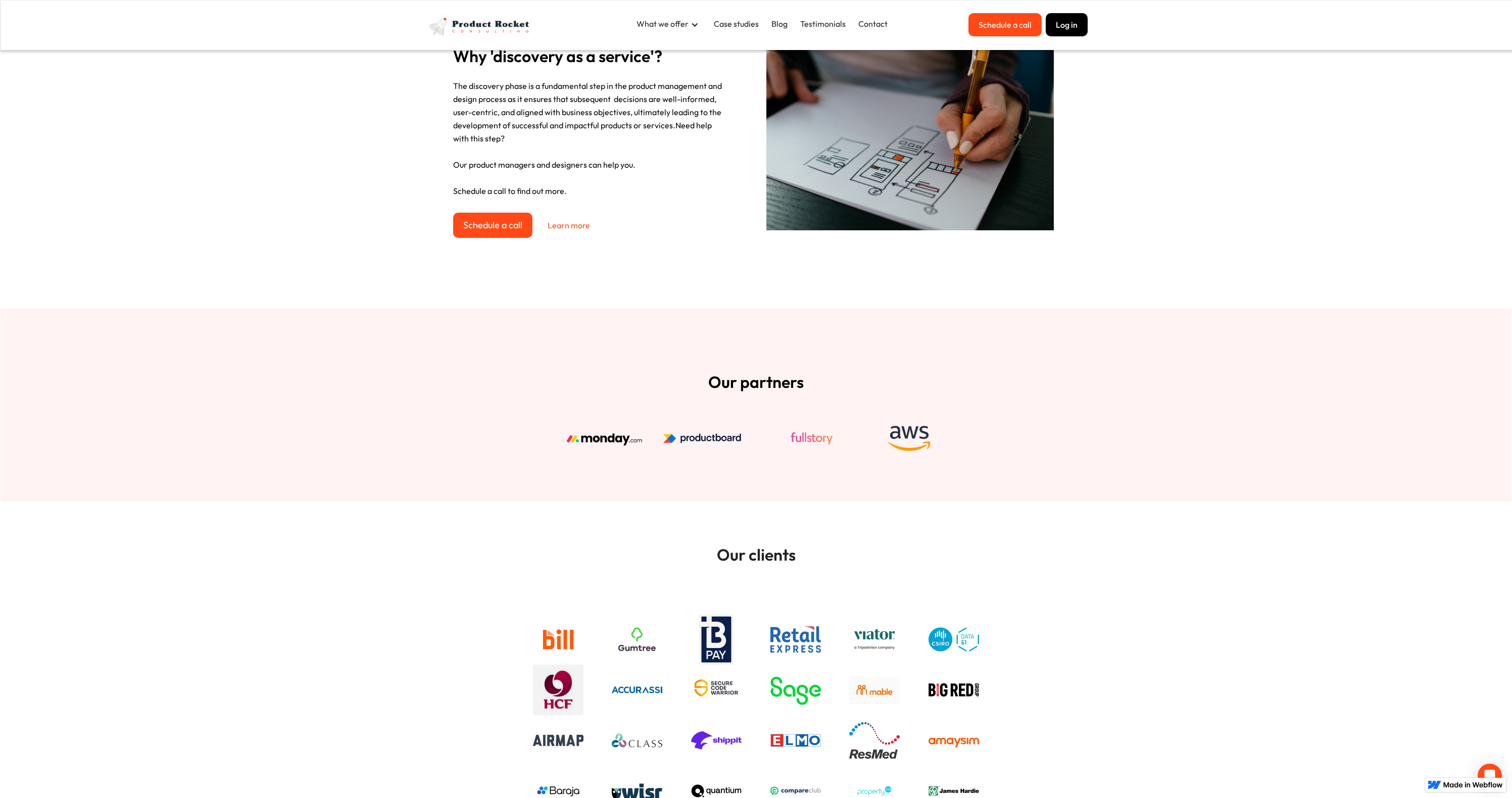
scroll to position [1176, 0]
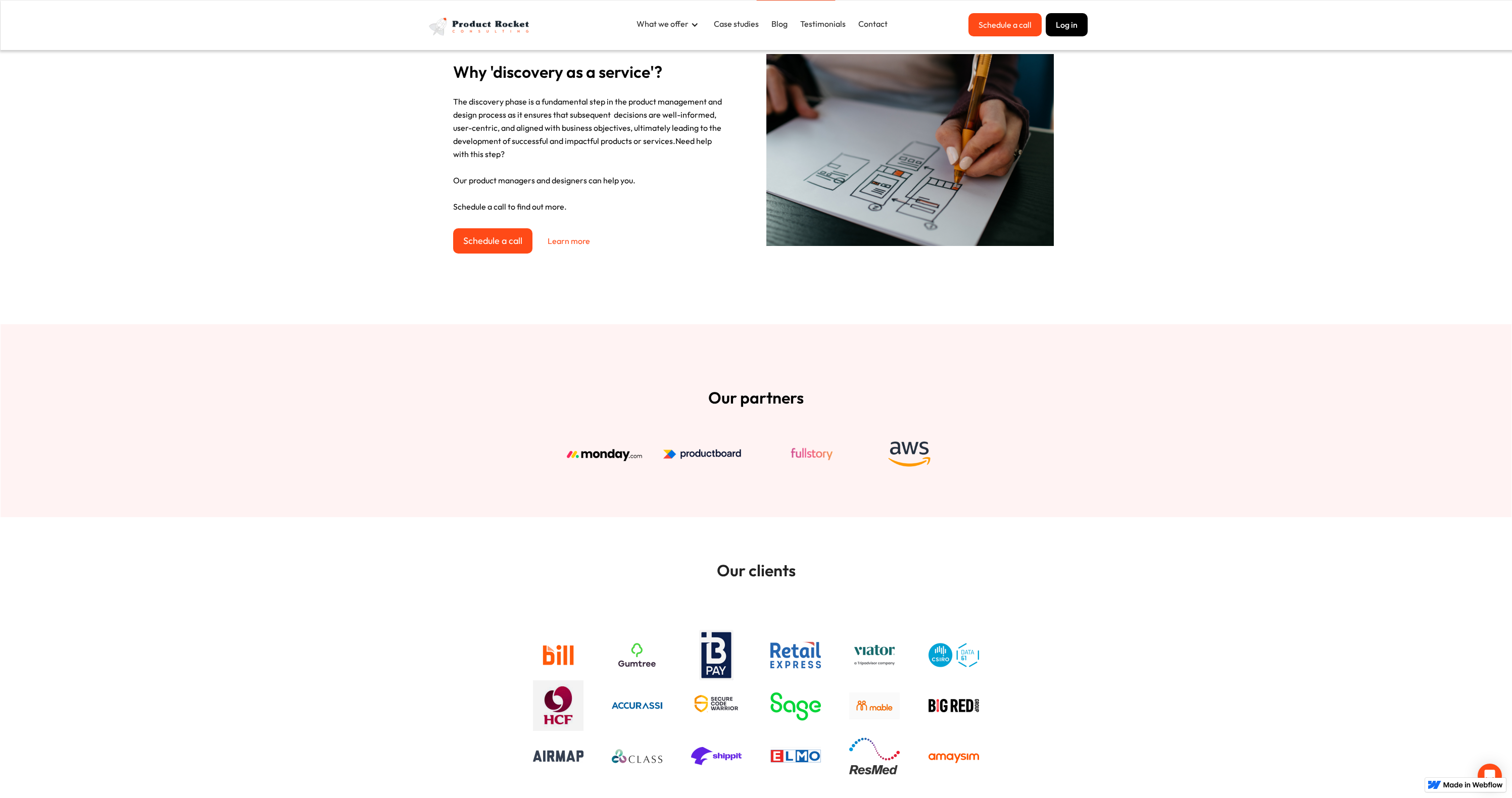
click at [815, 456] on img at bounding box center [810, 454] width 54 height 25
click at [828, 463] on img at bounding box center [810, 454] width 54 height 25
click at [685, 452] on img at bounding box center [701, 454] width 97 height 25
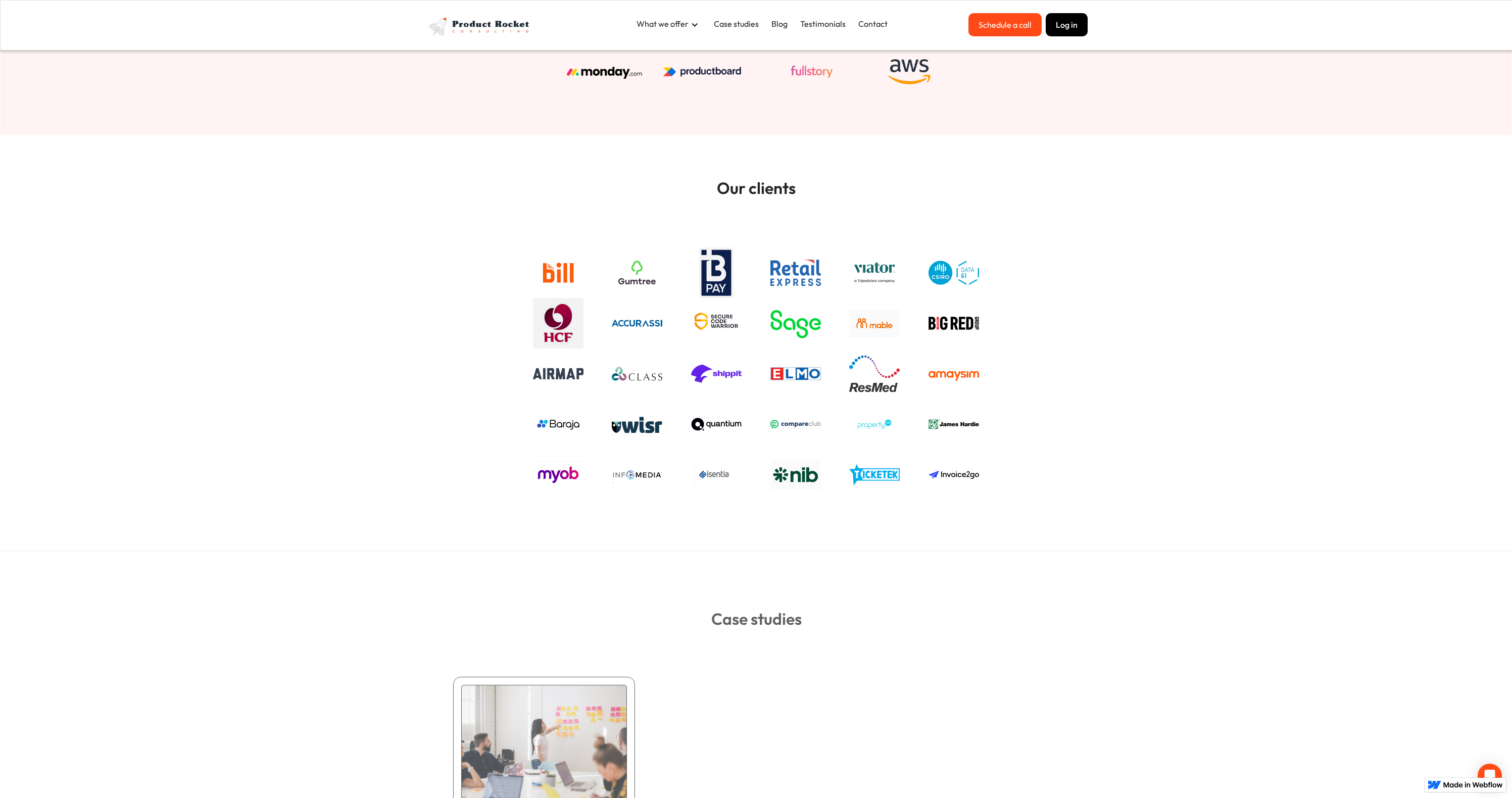
scroll to position [1514, 0]
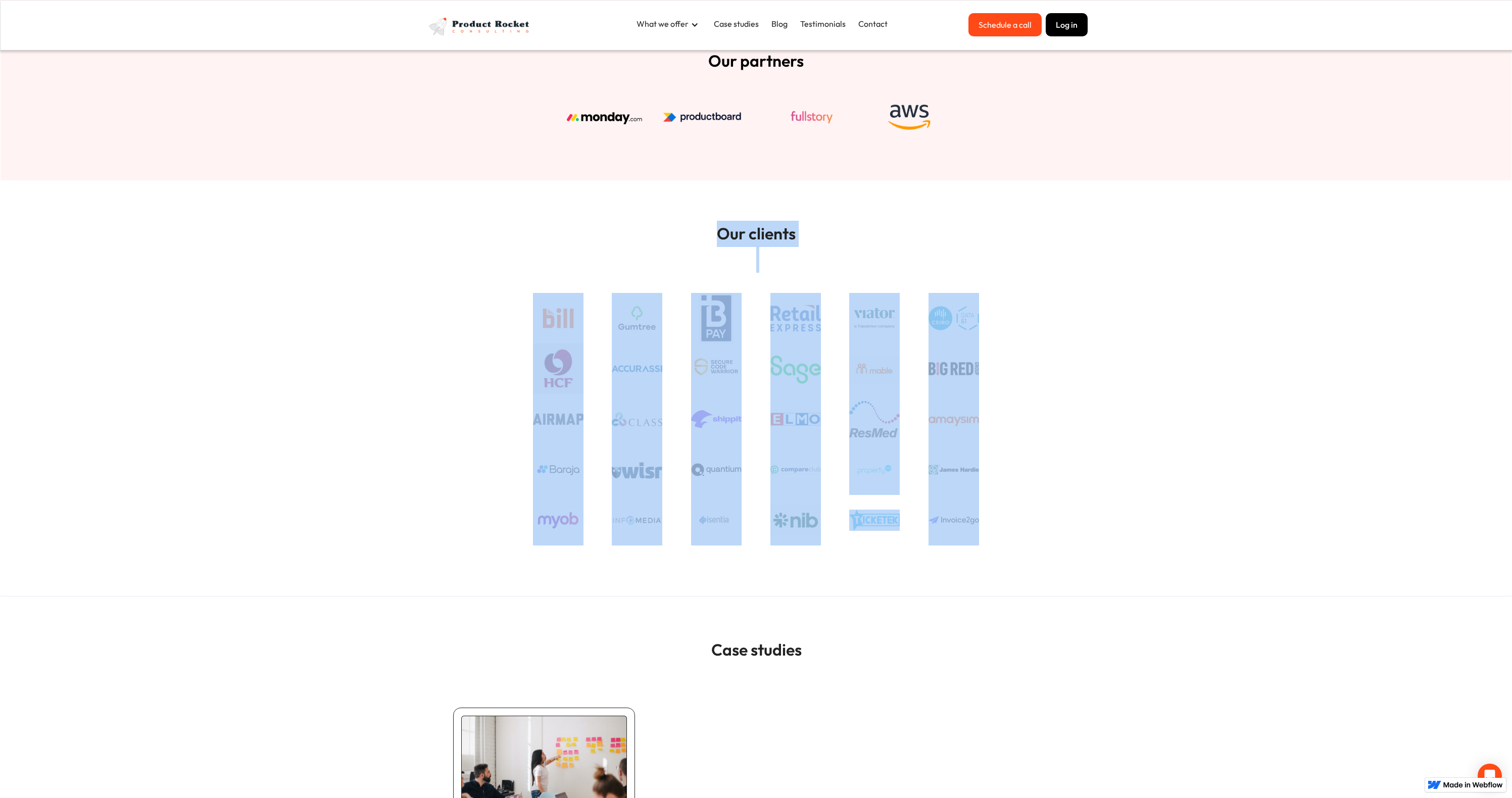
drag, startPoint x: 603, startPoint y: 222, endPoint x: 1093, endPoint y: 535, distance: 581.4
click at [1092, 533] on section "Our clients ‍" at bounding box center [756, 389] width 1511 height 417
click at [1093, 535] on section "Our clients ‍" at bounding box center [756, 389] width 1511 height 417
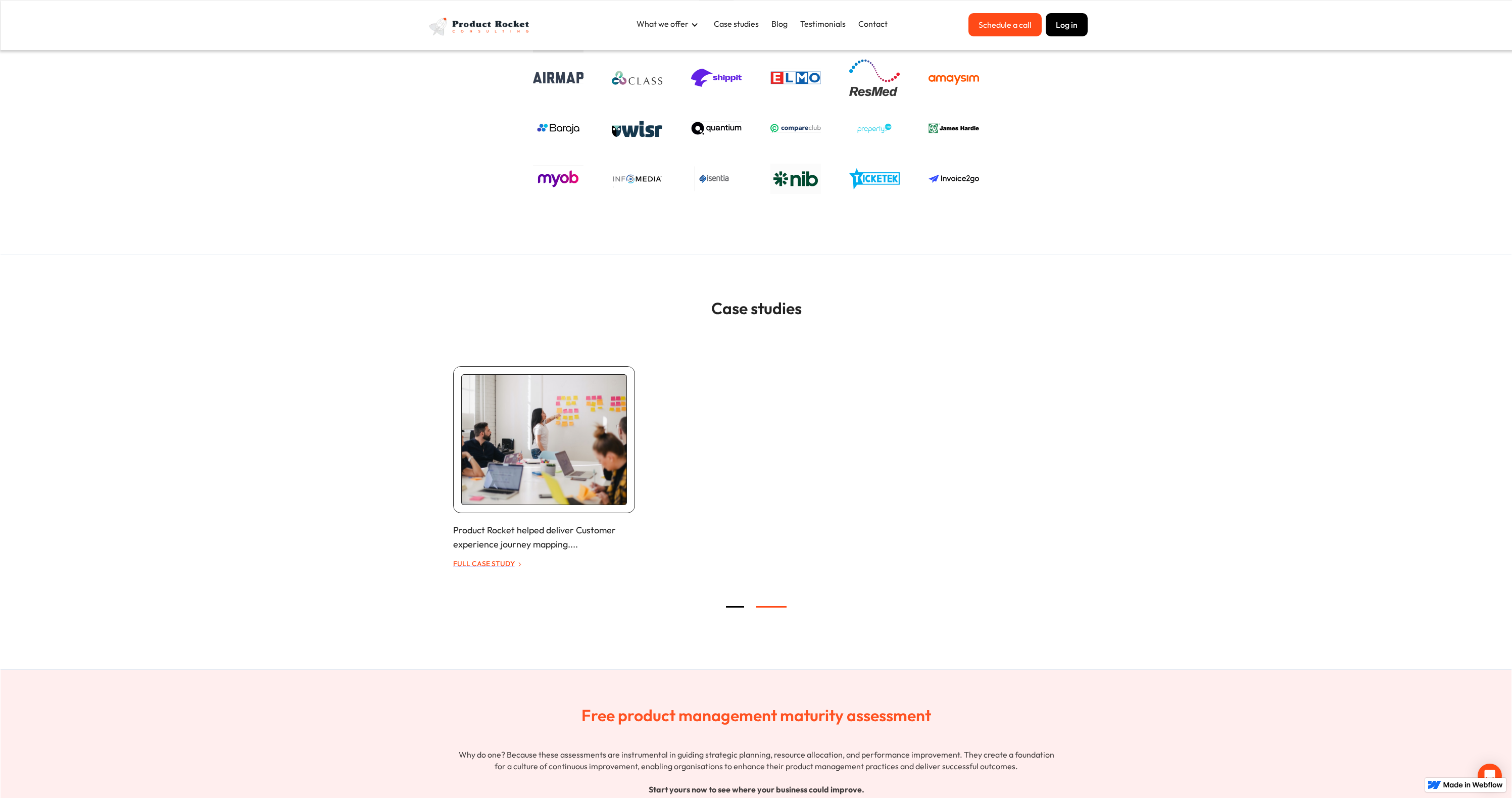
scroll to position [1856, 0]
drag, startPoint x: 364, startPoint y: 334, endPoint x: 994, endPoint y: 570, distance: 672.8
click at [989, 565] on section "Case studies Slide 2 of 2. Zip Money x Product Rocket FULL CASE STUDY Product R…" at bounding box center [756, 463] width 1511 height 415
click at [994, 570] on div "Slide 2 of 2. Zip Money x Product Rocket FULL CASE STUDY Product Rocket conduct…" at bounding box center [756, 466] width 606 height 240
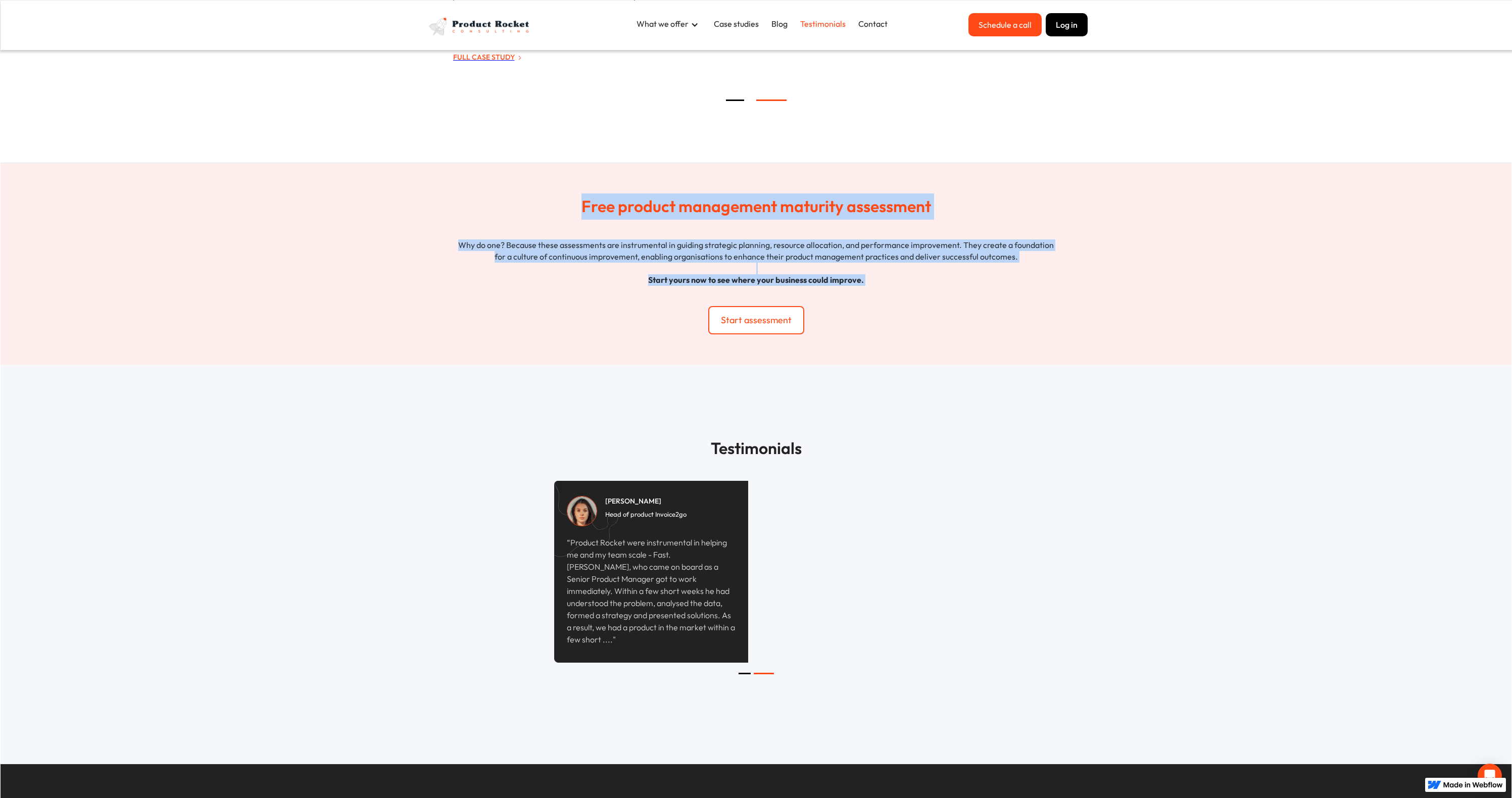
drag, startPoint x: 513, startPoint y: 192, endPoint x: 946, endPoint y: 322, distance: 452.1
click at [937, 318] on div "Free product management maturity assessment Why do one? Because these assessmen…" at bounding box center [756, 264] width 1511 height 202
click at [946, 322] on div "Free product management maturity assessment Why do one? Because these assessmen…" at bounding box center [756, 259] width 606 height 152
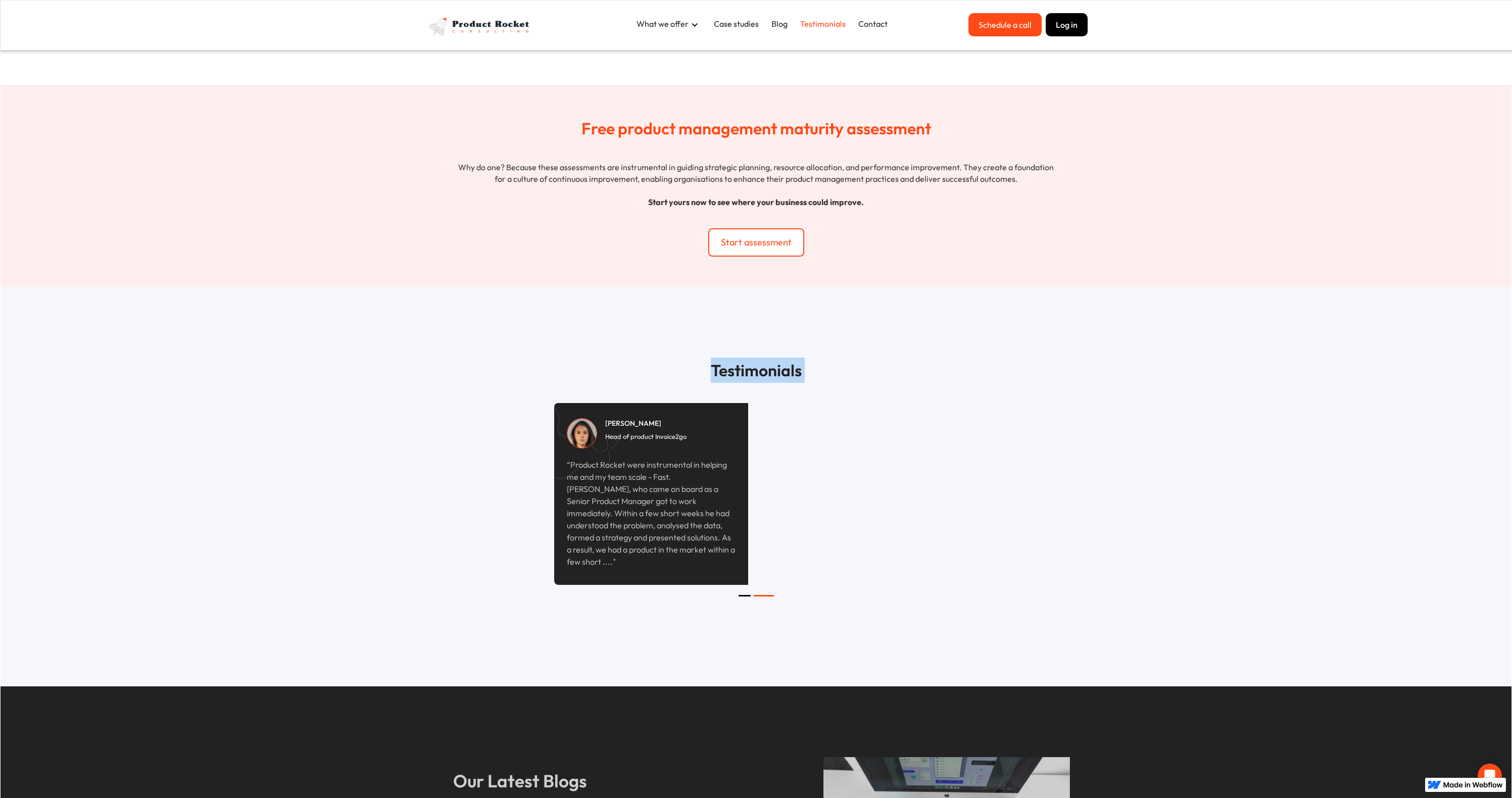
drag, startPoint x: 616, startPoint y: 347, endPoint x: 931, endPoint y: 485, distance: 343.9
click at [917, 477] on section "Testimonials Slide 2 of 2. [PERSON_NAME] Head of Product - WISR CEO / Company "…" at bounding box center [756, 486] width 1511 height 400
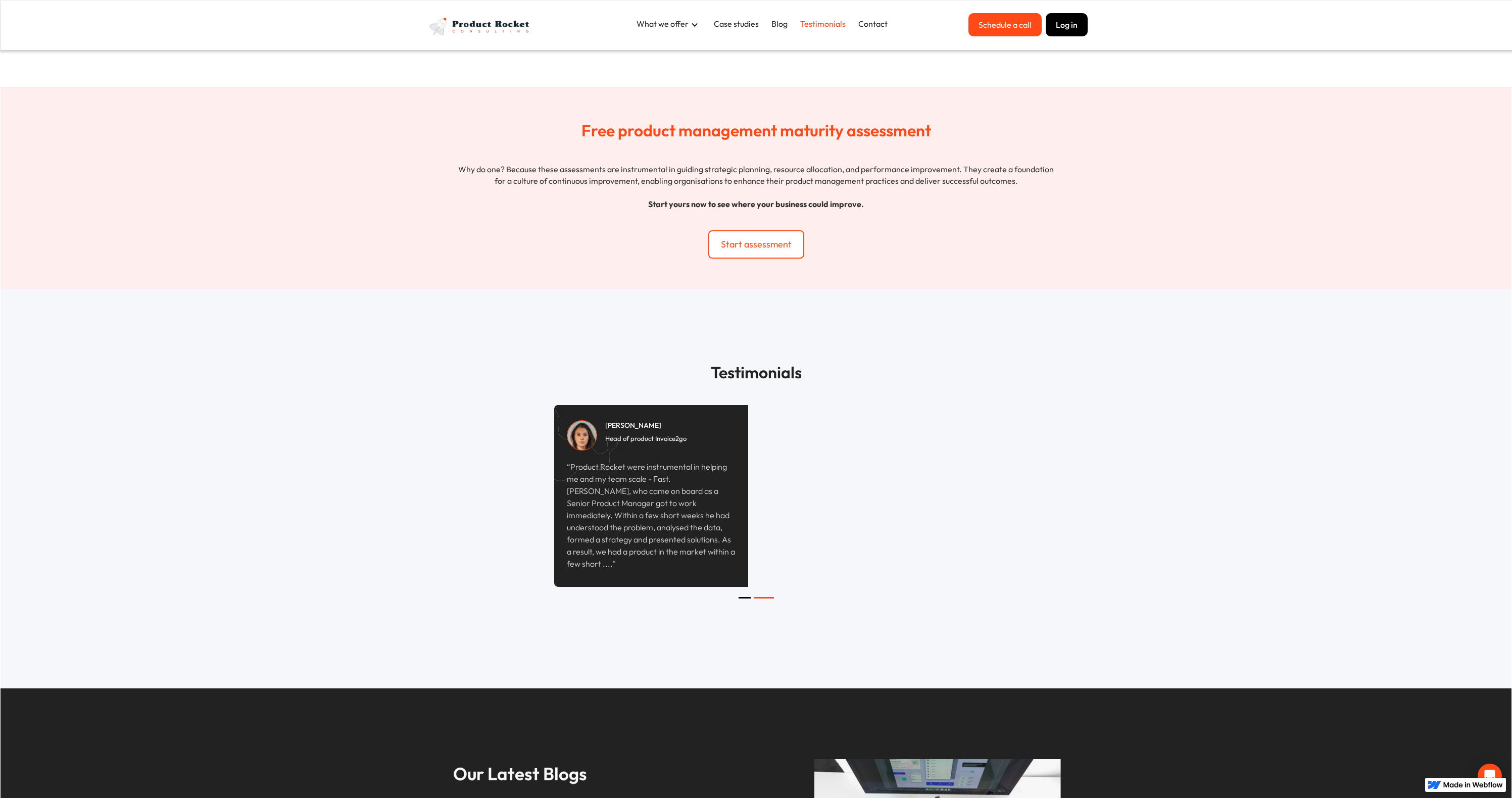
click at [938, 490] on div "Slide 2 of 2. [PERSON_NAME] Head of Product - WISR CEO / Company "As a fast-mov…" at bounding box center [756, 511] width 404 height 212
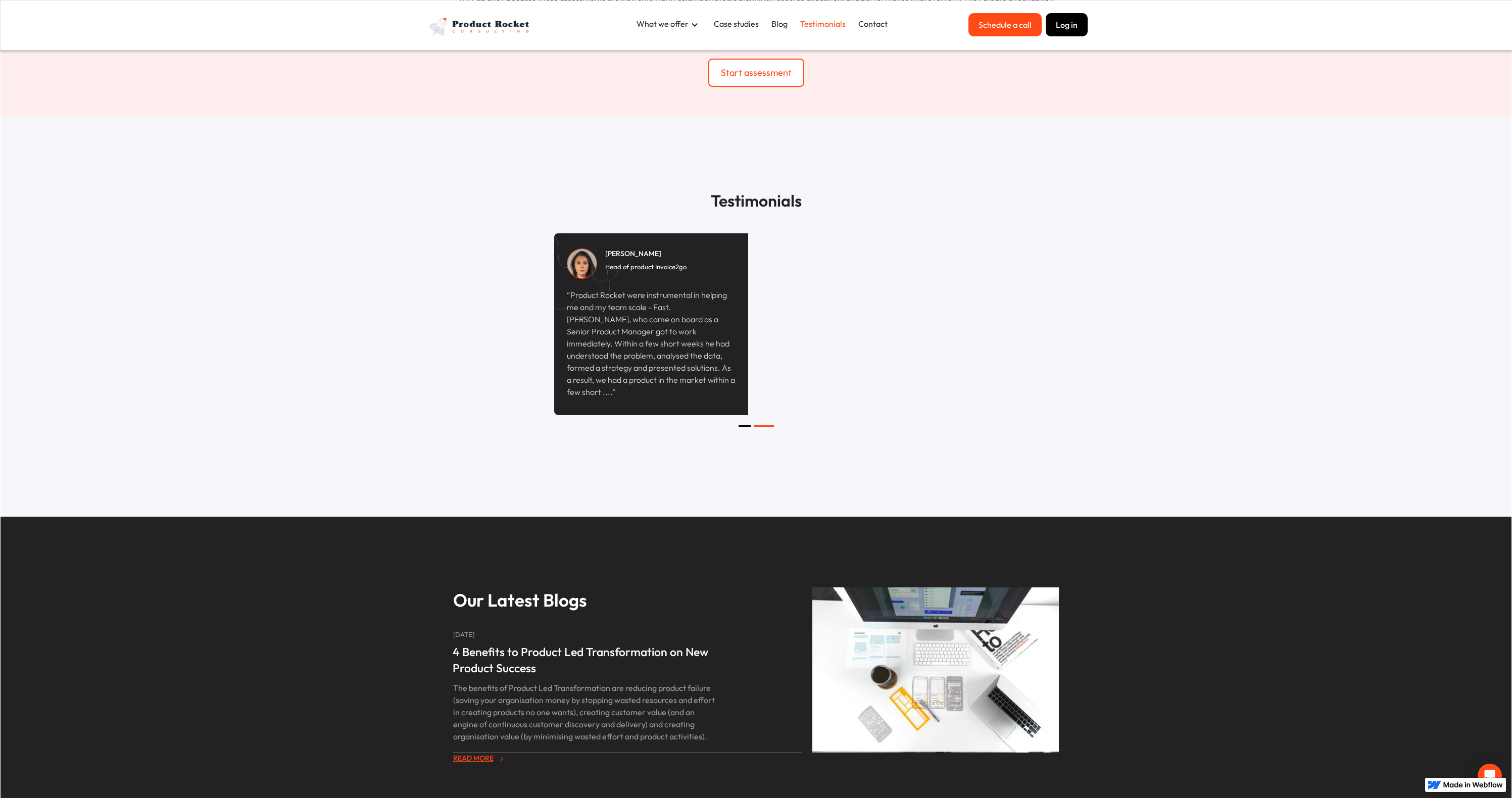
scroll to position [2608, 0]
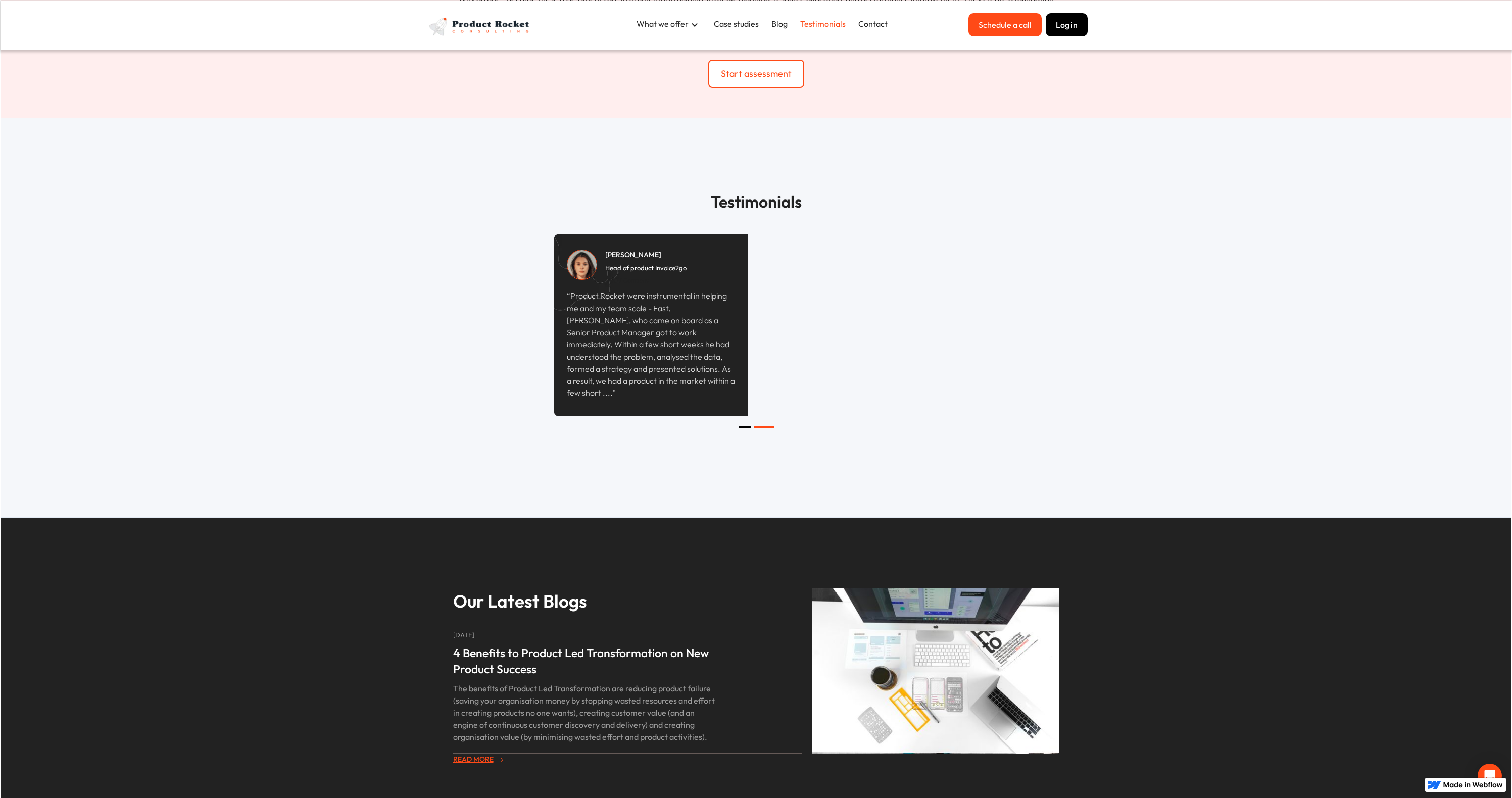
drag, startPoint x: 710, startPoint y: 241, endPoint x: 843, endPoint y: 322, distance: 155.7
click at [797, 281] on div "Testimonials Slide 2 of 2. [PERSON_NAME] Head of Product - WISR CEO / Company "…" at bounding box center [756, 318] width 606 height 258
click at [843, 322] on div "Slide 2 of 2. [PERSON_NAME] Head of Product - WISR CEO / Company "As a fast-mov…" at bounding box center [756, 340] width 404 height 212
drag, startPoint x: 564, startPoint y: 303, endPoint x: 678, endPoint y: 383, distance: 139.3
click at [668, 380] on div "[PERSON_NAME] Head of product Invoice2go CEO / Company “Product Rocket were ins…" at bounding box center [652, 328] width 194 height 187
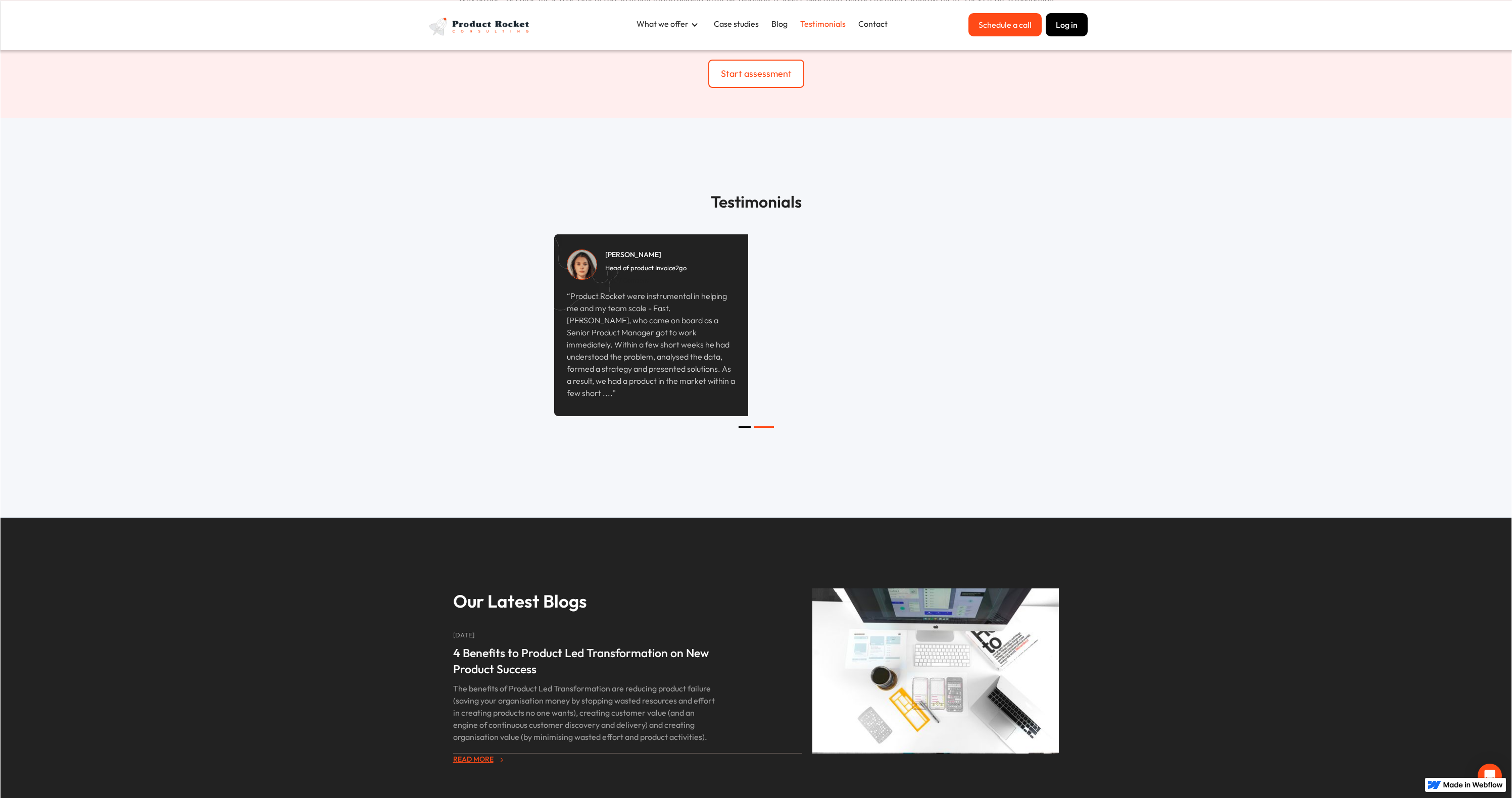
click at [687, 384] on p "“Product Rocket were instrumental in helping me and my team scale - Fast. [PERS…" at bounding box center [651, 344] width 169 height 109
drag, startPoint x: 720, startPoint y: 385, endPoint x: 581, endPoint y: 306, distance: 159.9
click at [581, 306] on p "“Product Rocket were instrumental in helping me and my team scale - Fast. [PERS…" at bounding box center [651, 344] width 169 height 109
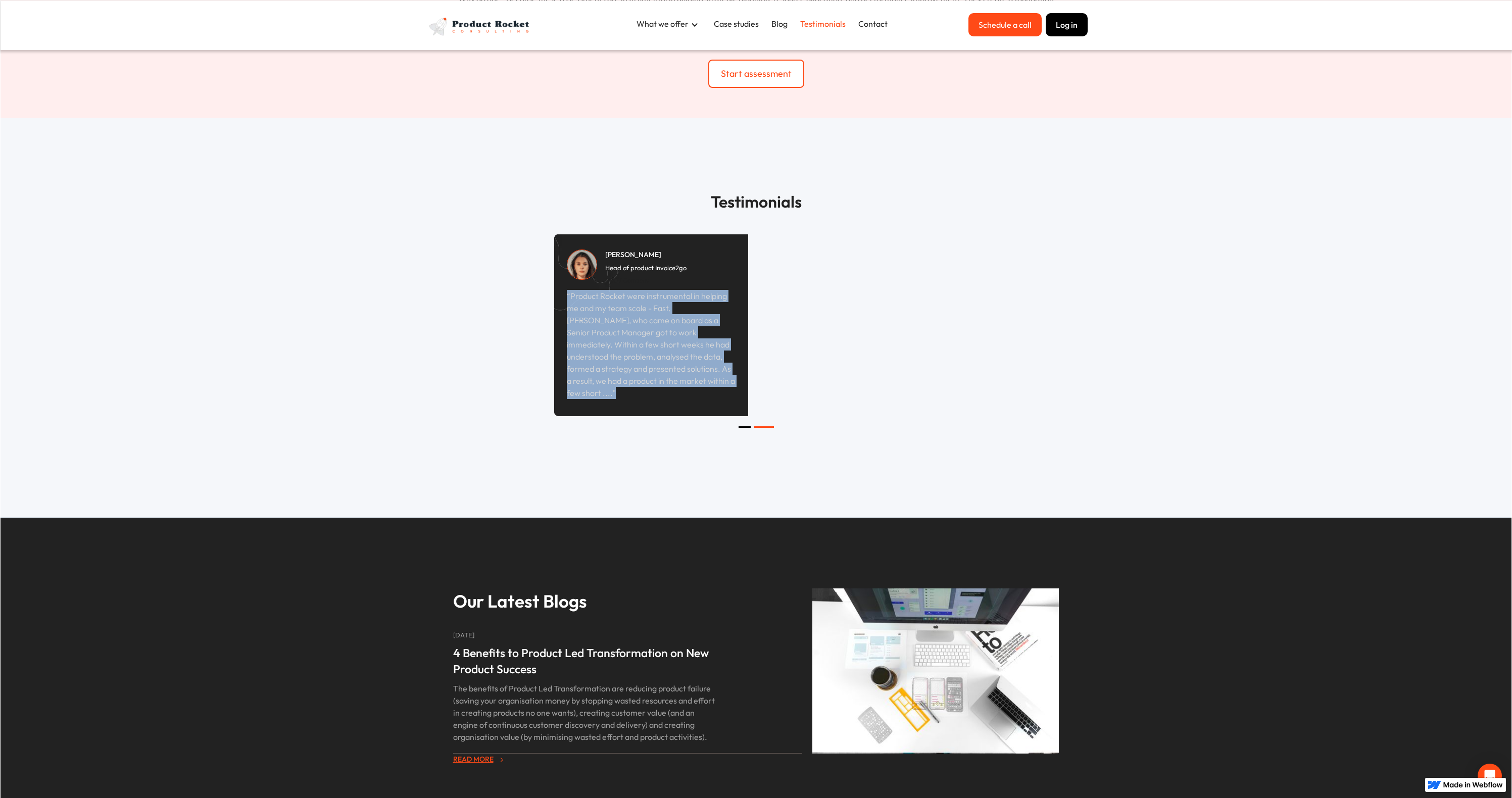
click at [581, 306] on p "“Product Rocket were instrumental in helping me and my team scale - Fast. [PERS…" at bounding box center [651, 344] width 169 height 109
click at [652, 346] on p "“Product Rocket were instrumental in helping me and my team scale - Fast. [PERS…" at bounding box center [651, 344] width 169 height 109
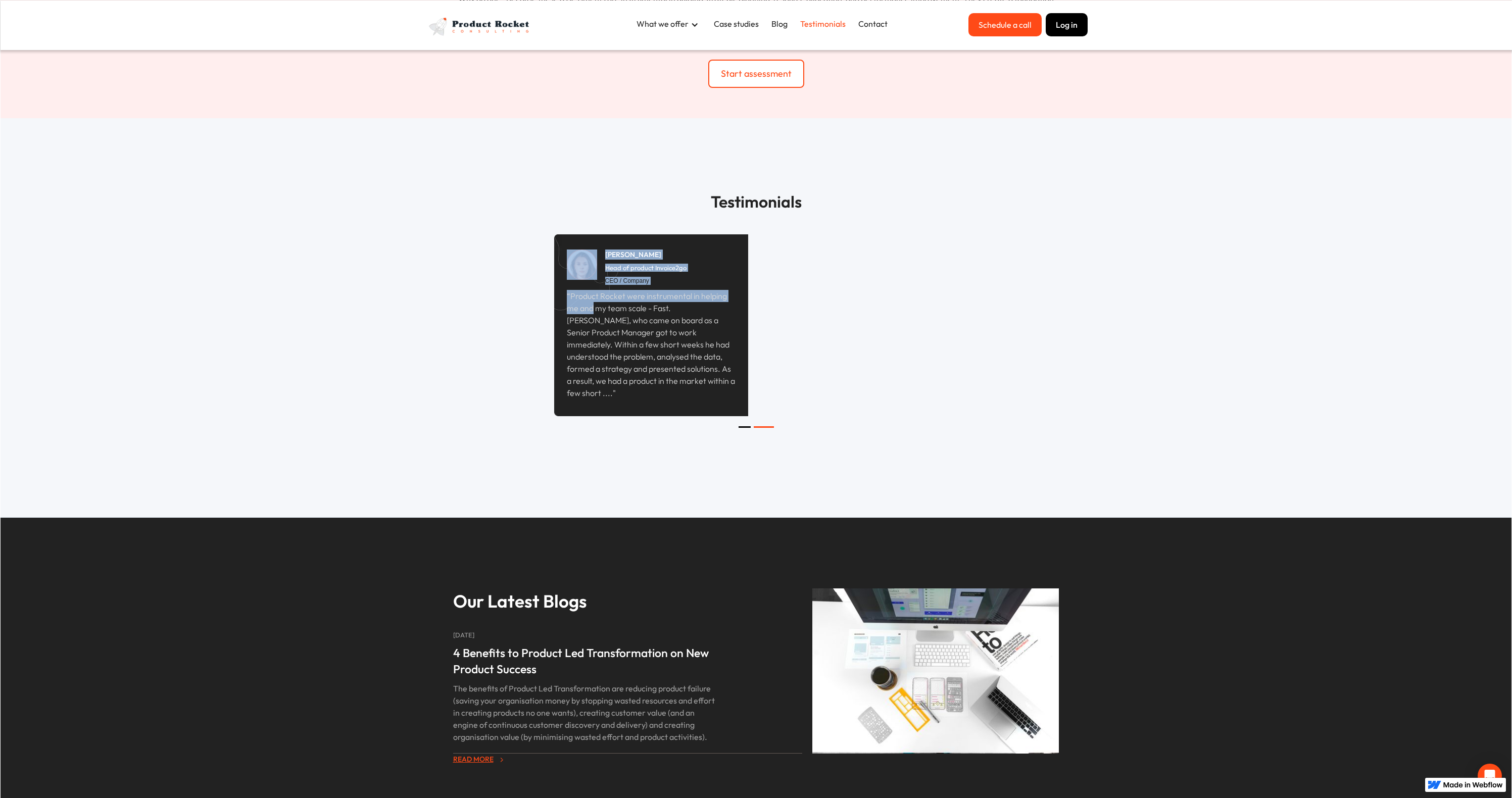
drag, startPoint x: 551, startPoint y: 296, endPoint x: 675, endPoint y: 361, distance: 140.0
click at [642, 339] on div "Testimonials Slide 2 of 2. [PERSON_NAME] Head of Product - WISR CEO / Company "…" at bounding box center [756, 318] width 606 height 258
drag, startPoint x: 675, startPoint y: 361, endPoint x: 759, endPoint y: 425, distance: 105.6
click at [676, 361] on p "“Product Rocket were instrumental in helping me and my team scale - Fast. [PERS…" at bounding box center [651, 344] width 169 height 109
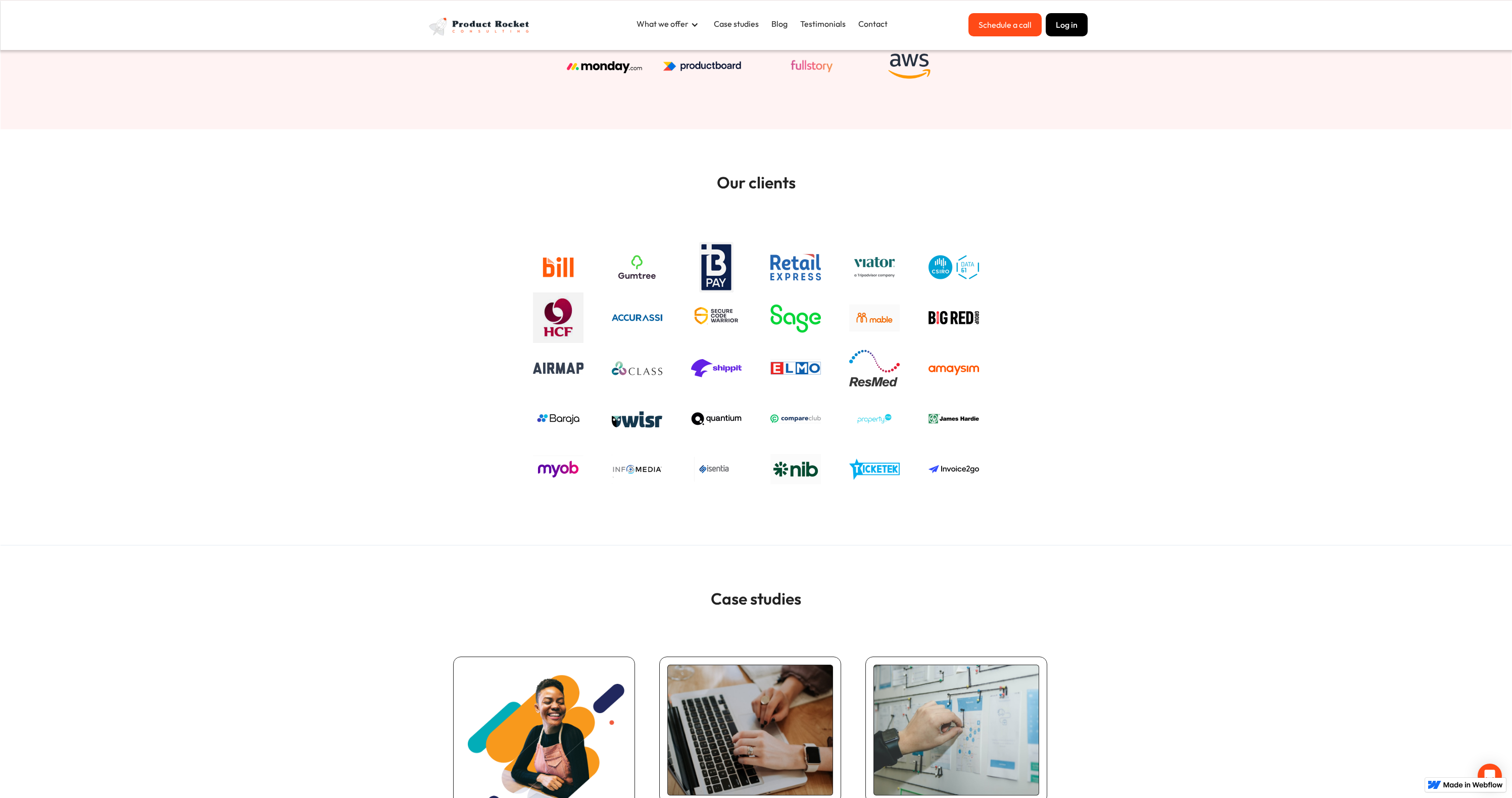
scroll to position [0, 0]
